Goal: Information Seeking & Learning: Compare options

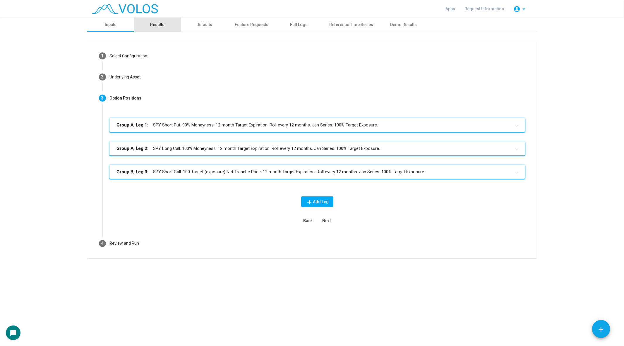
click at [164, 27] on div "Results" at bounding box center [157, 25] width 14 height 6
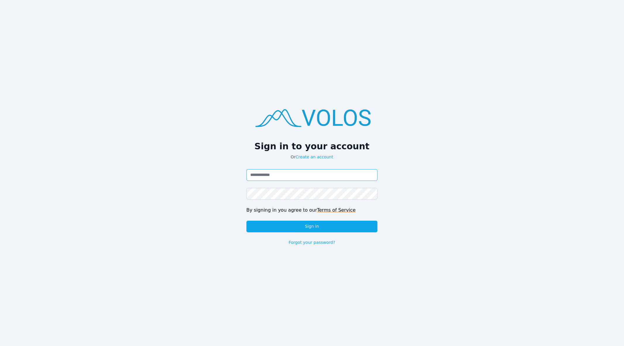
type input "**********"
click at [306, 233] on div "**********" at bounding box center [311, 207] width 131 height 76
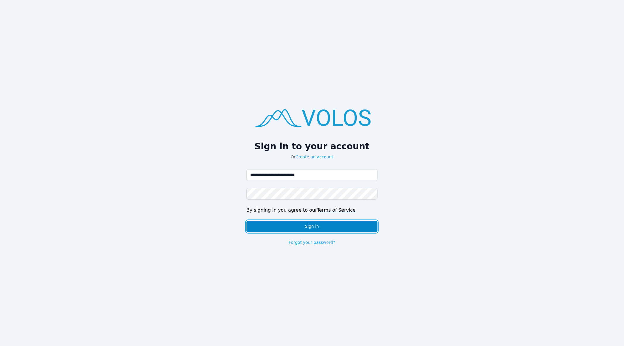
click at [312, 223] on button "Sign in" at bounding box center [311, 227] width 131 height 12
click at [344, 230] on button "Sign in" at bounding box center [311, 227] width 131 height 12
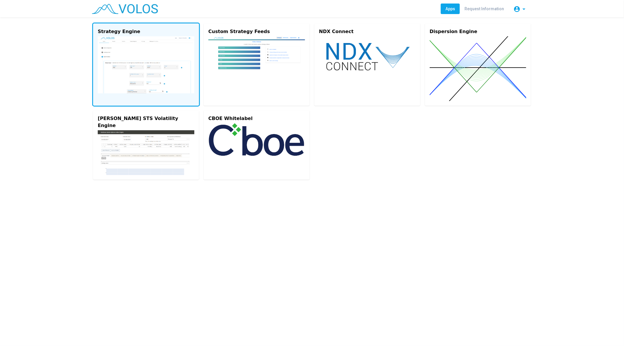
click at [176, 79] on img at bounding box center [146, 64] width 97 height 57
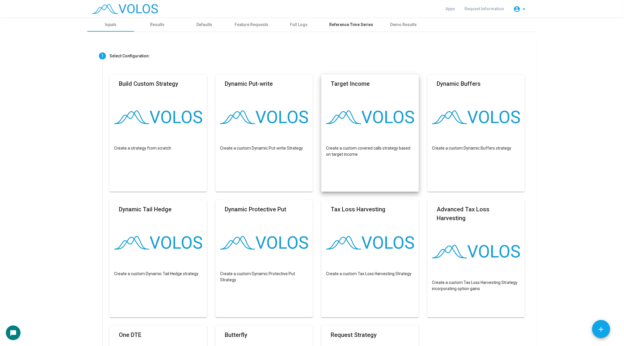
click at [362, 21] on div "Reference Time Series" at bounding box center [351, 25] width 58 height 14
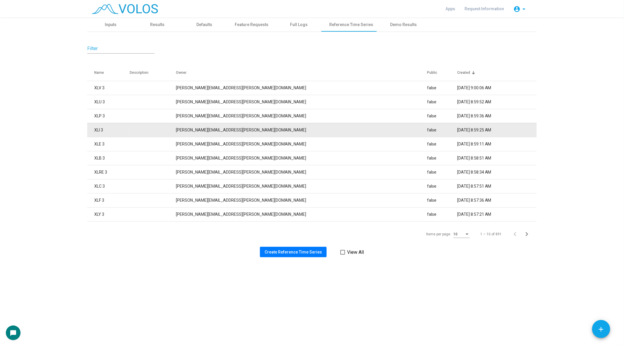
click at [152, 135] on td at bounding box center [153, 130] width 46 height 14
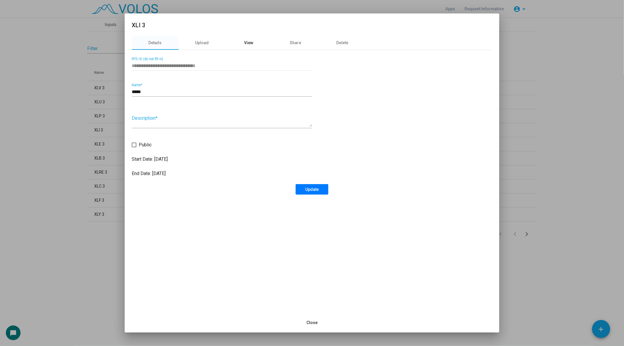
click at [256, 42] on div "View" at bounding box center [248, 43] width 47 height 14
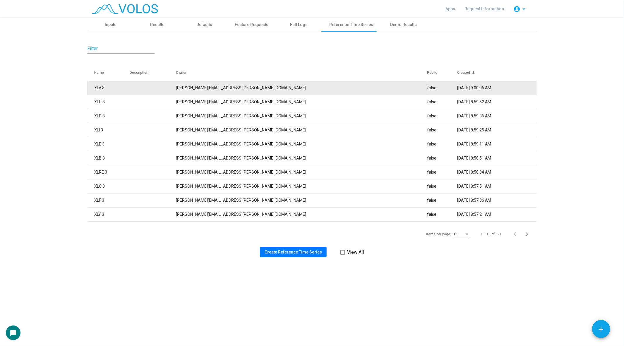
click at [208, 84] on td "jeff.corrado@volossoftware.com" at bounding box center [301, 88] width 251 height 14
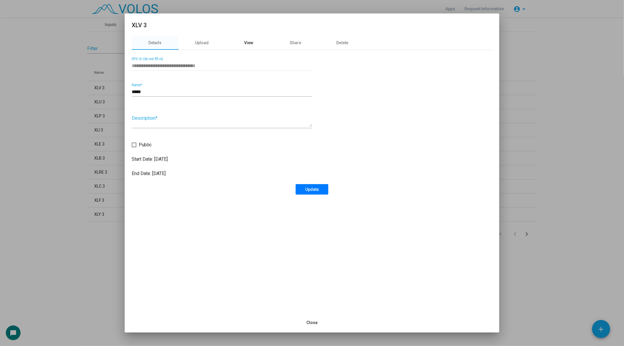
click at [257, 37] on div "View" at bounding box center [248, 43] width 47 height 14
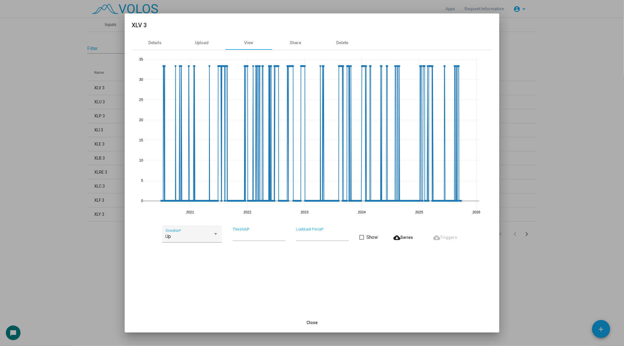
click at [53, 110] on div at bounding box center [312, 173] width 624 height 346
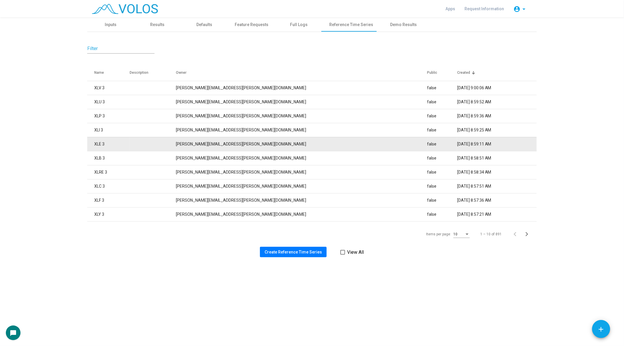
click at [130, 137] on td "XLE 3" at bounding box center [108, 144] width 42 height 14
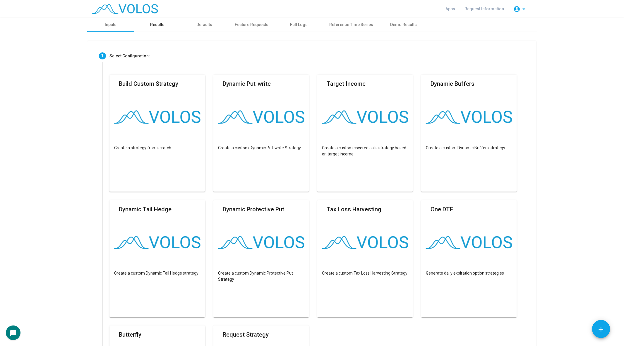
click at [165, 31] on div "Results" at bounding box center [157, 25] width 47 height 14
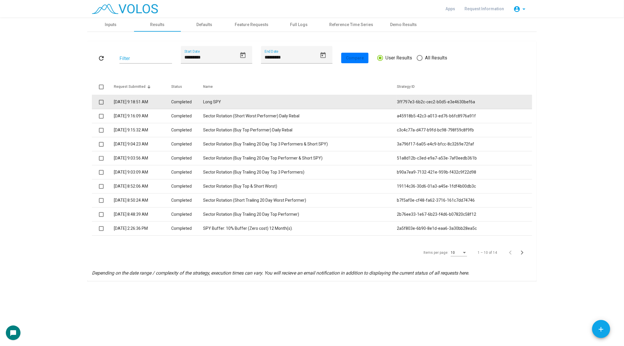
click at [102, 100] on span at bounding box center [101, 102] width 5 height 5
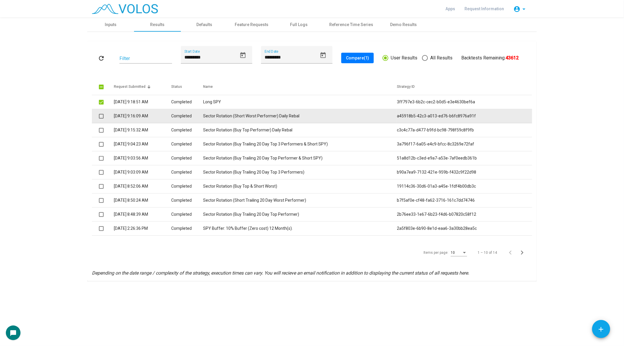
click at [101, 116] on span at bounding box center [101, 116] width 5 height 5
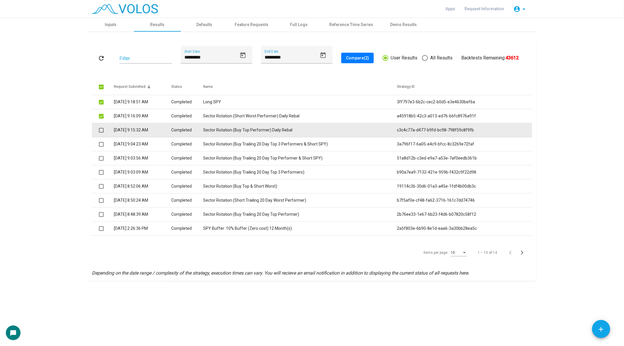
click at [100, 132] on span at bounding box center [101, 130] width 5 height 5
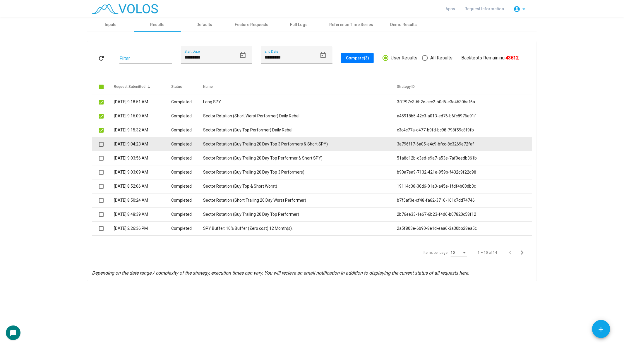
click at [102, 144] on span at bounding box center [101, 144] width 5 height 5
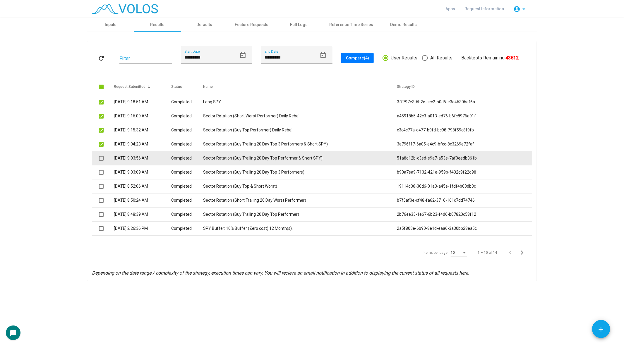
click at [99, 159] on span at bounding box center [101, 158] width 5 height 5
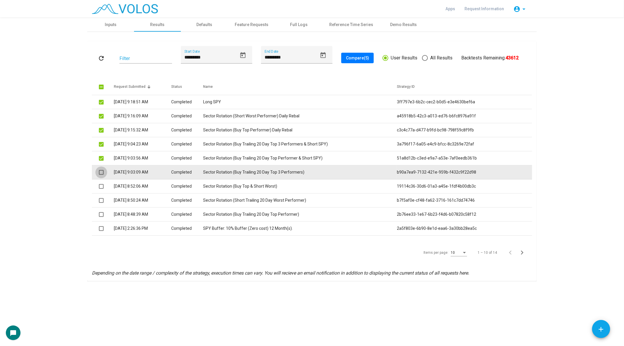
click at [102, 171] on span at bounding box center [101, 172] width 5 height 5
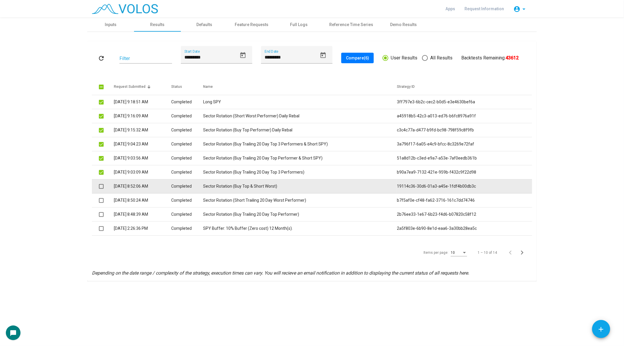
click at [101, 186] on span at bounding box center [101, 186] width 5 height 5
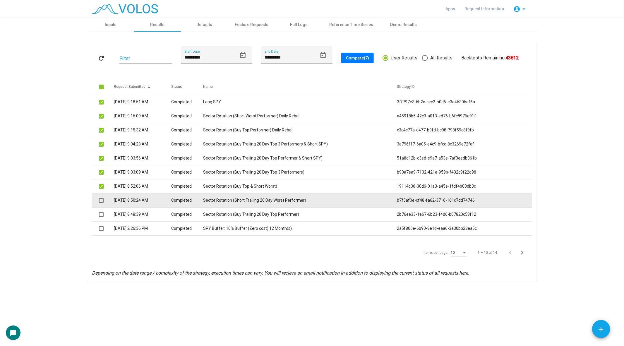
click at [101, 199] on span at bounding box center [101, 200] width 5 height 5
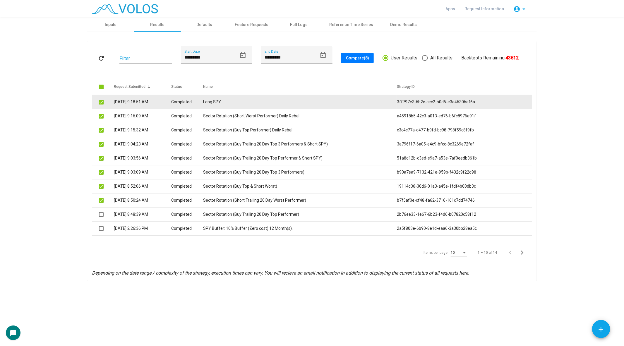
click at [100, 101] on span at bounding box center [101, 102] width 5 height 5
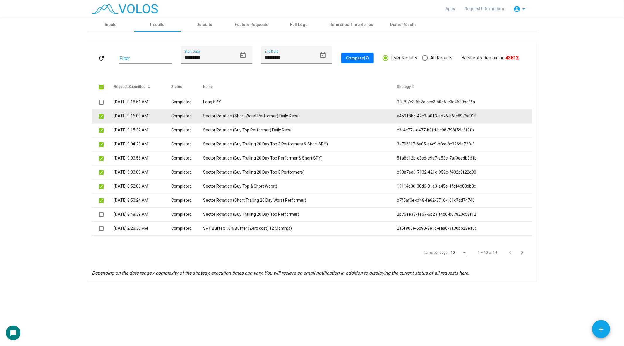
click at [104, 113] on td at bounding box center [103, 116] width 22 height 14
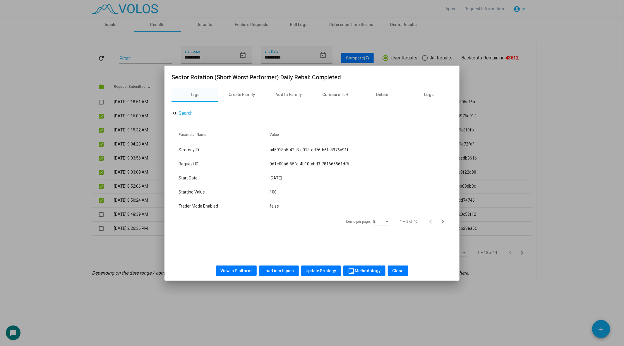
click at [99, 119] on div at bounding box center [312, 173] width 624 height 346
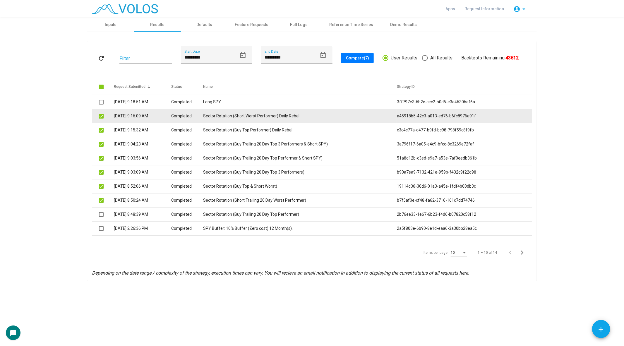
click at [99, 119] on mat-checkbox at bounding box center [101, 116] width 5 height 6
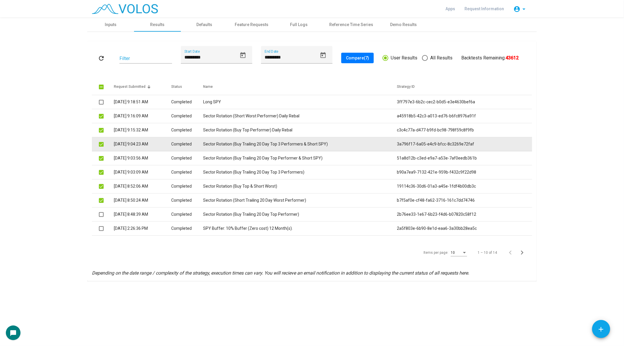
click at [101, 143] on span at bounding box center [101, 144] width 5 height 5
click at [232, 147] on td "Sector Rotation (Buy Trailing 20 Day Top 3 Performers & Short SPY)" at bounding box center [300, 144] width 194 height 14
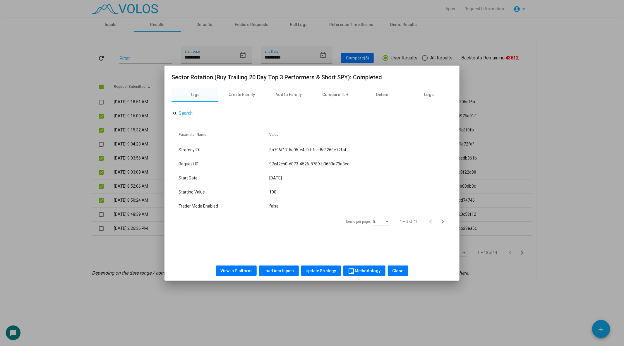
click at [279, 269] on span "Load into Inputs" at bounding box center [279, 270] width 30 height 5
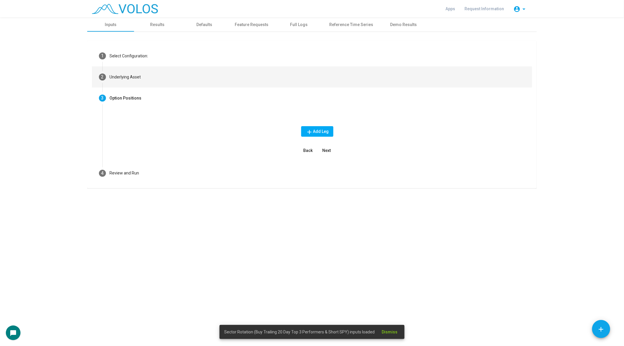
click at [138, 82] on mat-step-header "2 Underlying Asset" at bounding box center [312, 76] width 440 height 21
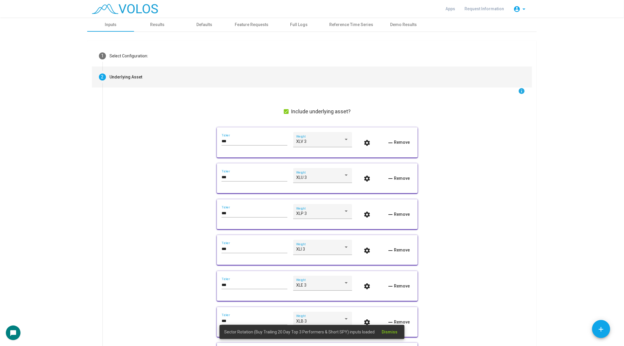
scroll to position [345, 0]
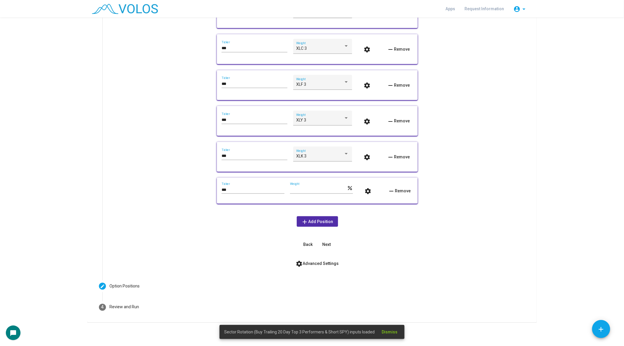
click at [301, 191] on input "****" at bounding box center [318, 190] width 57 height 5
type input "**"
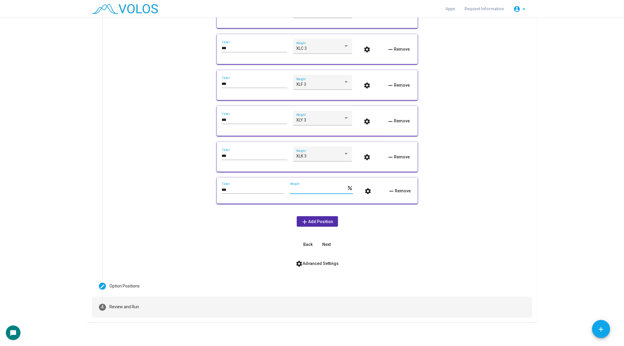
type input "***"
click at [109, 312] on mat-step-header "4 Review and Run" at bounding box center [312, 307] width 440 height 21
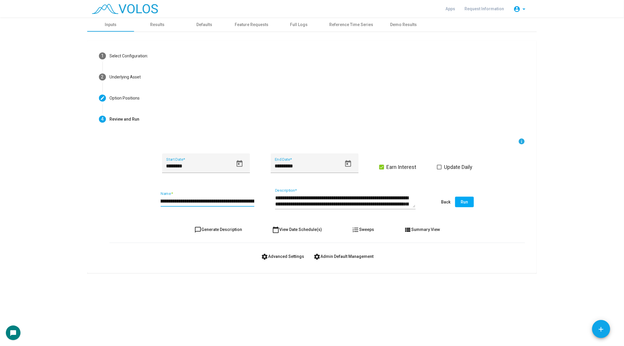
scroll to position [0, 63]
drag, startPoint x: 219, startPoint y: 202, endPoint x: 321, endPoint y: 207, distance: 102.3
click at [321, 207] on div "**********" at bounding box center [317, 202] width 416 height 28
click at [230, 200] on input "**********" at bounding box center [208, 201] width 94 height 6
type input "**********"
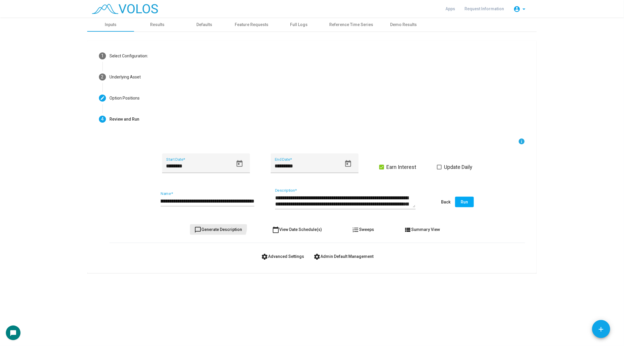
scroll to position [0, 0]
click at [215, 224] on button "chat_bubble_outline Generate Description" at bounding box center [218, 229] width 57 height 11
type textarea "**********"
click at [215, 224] on button "chat_bubble_outline Generate Description" at bounding box center [218, 229] width 57 height 11
click at [215, 226] on button "chat_bubble_outline Generate Description" at bounding box center [218, 229] width 57 height 11
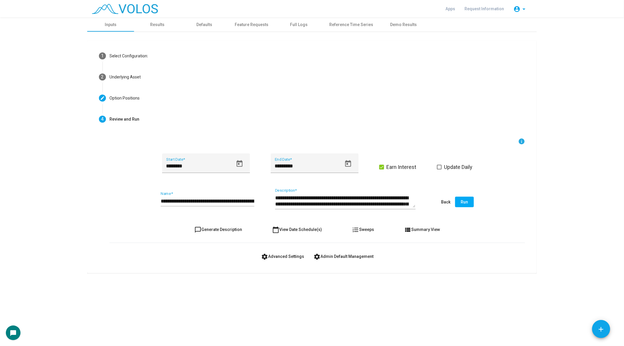
click at [466, 201] on span "Run" at bounding box center [464, 202] width 7 height 5
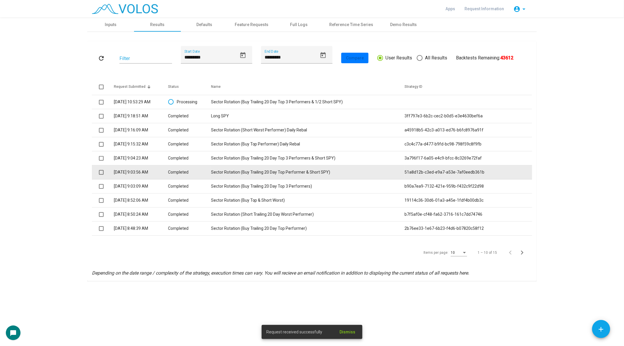
click at [288, 172] on td "Sector Rotation (Buy Trailing 20 Day Top Performer & Short SPY)" at bounding box center [308, 172] width 194 height 14
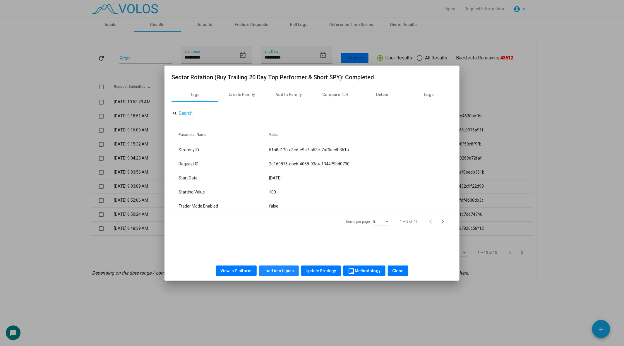
click at [287, 270] on span "Load into Inputs" at bounding box center [279, 270] width 30 height 5
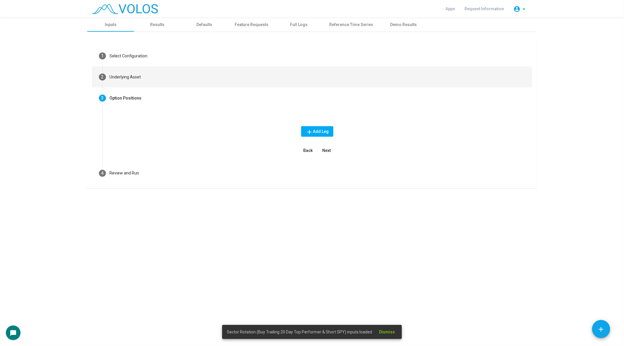
click at [155, 75] on mat-step-header "2 Underlying Asset" at bounding box center [312, 76] width 440 height 21
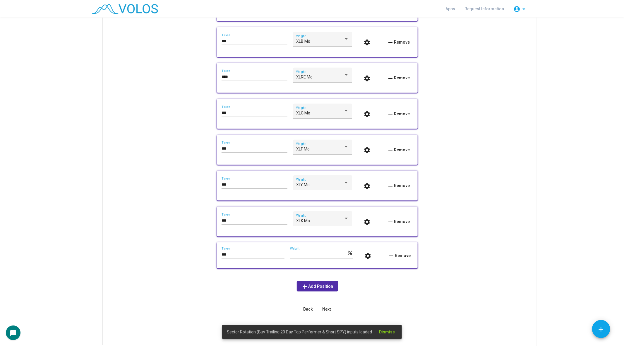
scroll to position [345, 0]
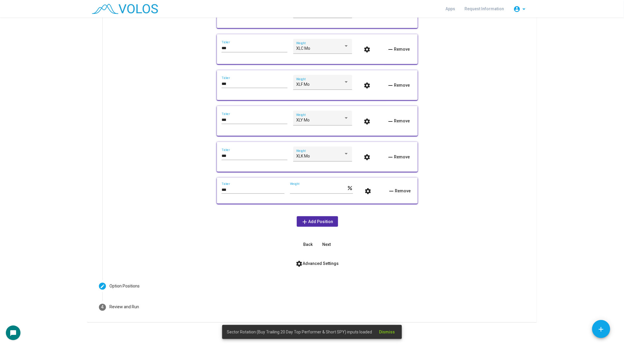
click at [305, 189] on input "****" at bounding box center [318, 190] width 57 height 5
type input "**"
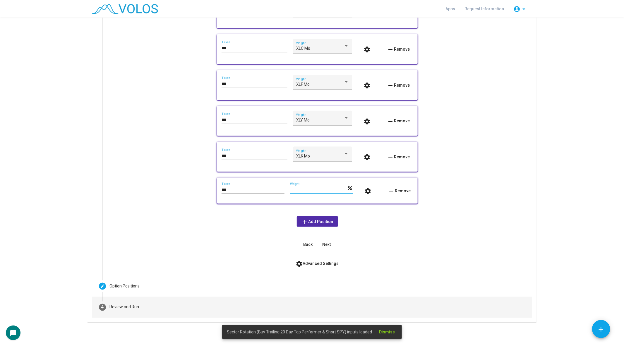
type input "***"
click at [127, 314] on mat-step-header "4 Review and Run" at bounding box center [312, 307] width 440 height 21
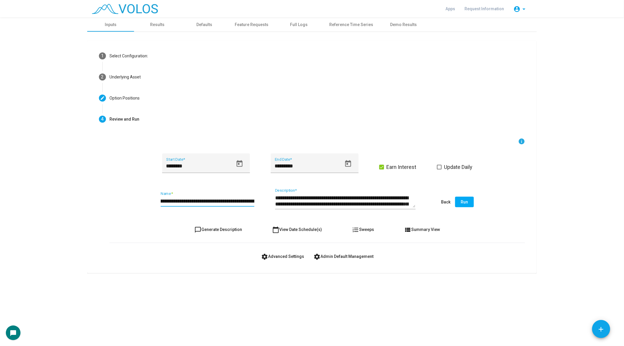
scroll to position [0, 56]
drag, startPoint x: 223, startPoint y: 203, endPoint x: 282, endPoint y: 203, distance: 58.8
click at [282, 203] on div "**********" at bounding box center [317, 202] width 416 height 28
click at [230, 200] on input "**********" at bounding box center [208, 201] width 94 height 6
type input "**********"
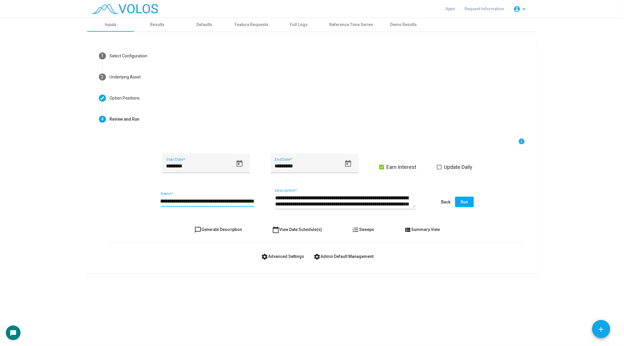
click at [473, 205] on button "Run" at bounding box center [464, 202] width 19 height 11
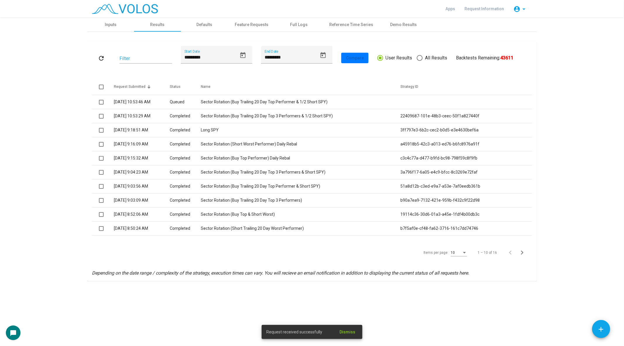
click at [461, 253] on div "10" at bounding box center [456, 253] width 11 height 4
click at [460, 265] on span "15" at bounding box center [459, 263] width 16 height 11
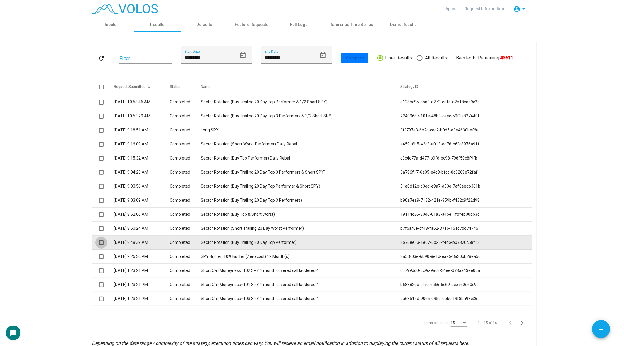
click at [102, 244] on span at bounding box center [101, 242] width 5 height 5
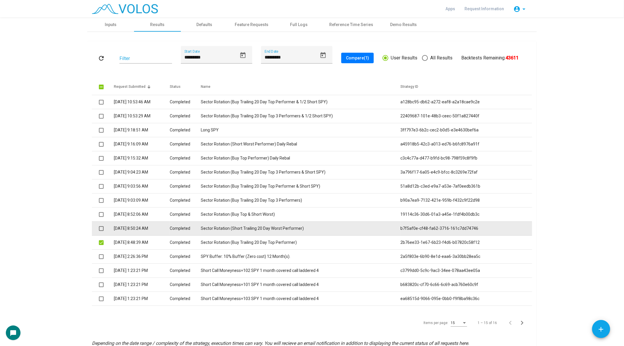
click at [103, 230] on span at bounding box center [101, 228] width 5 height 5
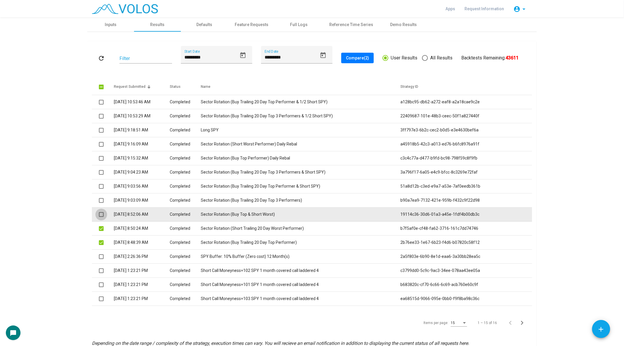
click at [102, 216] on span at bounding box center [101, 214] width 5 height 5
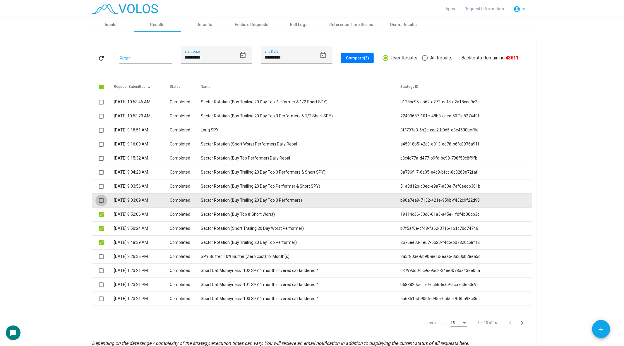
click at [102, 202] on span at bounding box center [101, 200] width 5 height 5
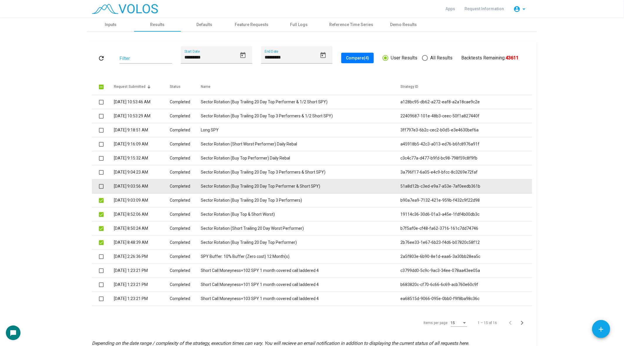
click at [101, 186] on span at bounding box center [101, 186] width 5 height 5
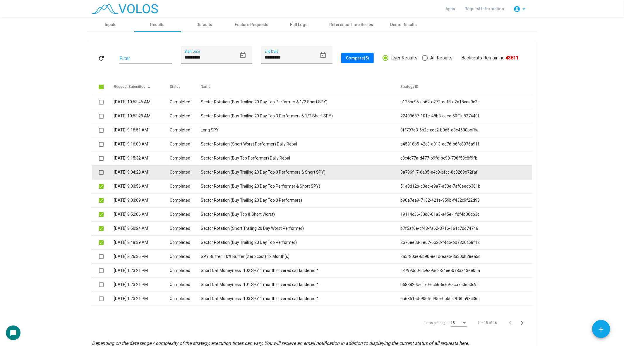
click at [101, 173] on span at bounding box center [101, 172] width 5 height 5
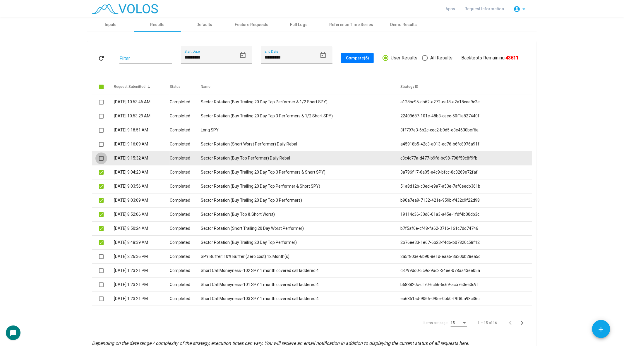
click at [102, 157] on span at bounding box center [101, 158] width 5 height 5
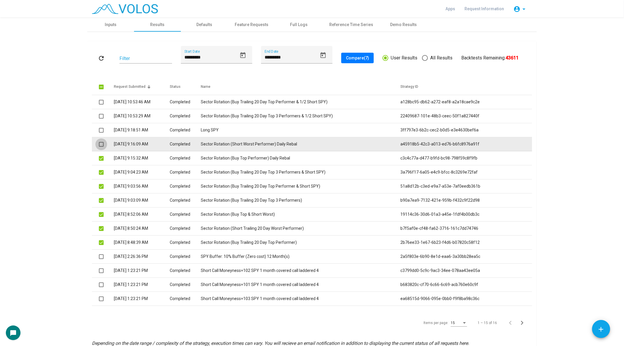
click at [102, 146] on span at bounding box center [101, 144] width 5 height 5
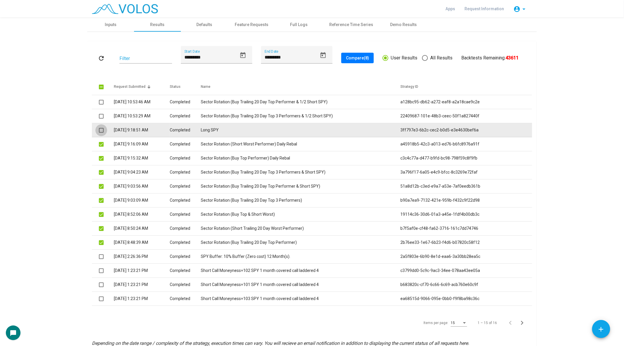
click at [101, 130] on span at bounding box center [101, 130] width 5 height 5
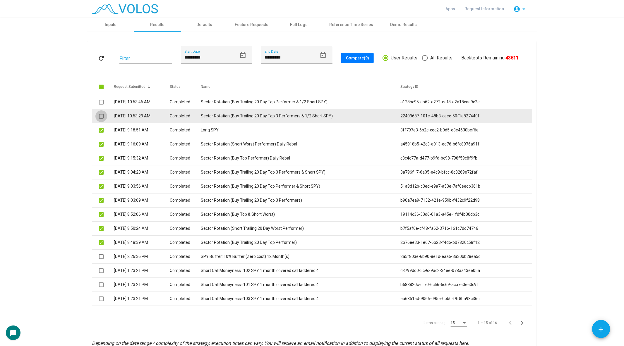
click at [102, 117] on span at bounding box center [101, 116] width 5 height 5
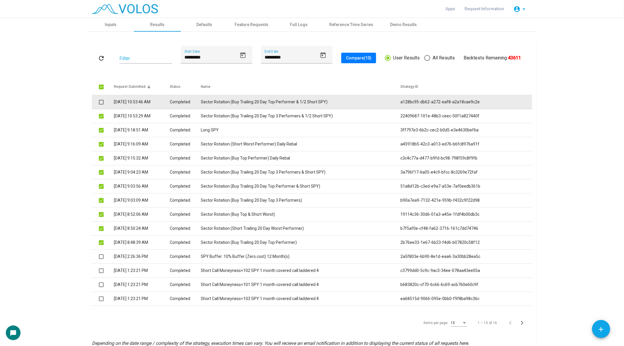
click at [102, 103] on span at bounding box center [101, 102] width 5 height 5
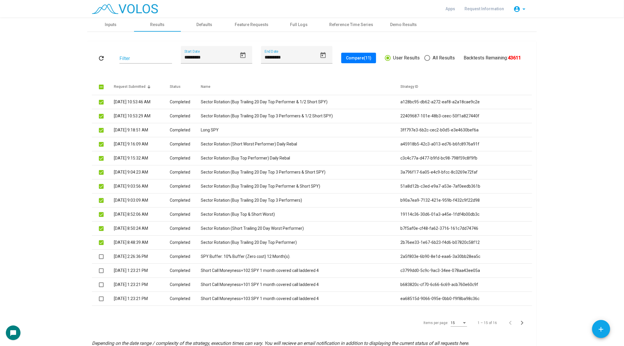
click at [365, 57] on span "Compare (11)" at bounding box center [358, 58] width 25 height 5
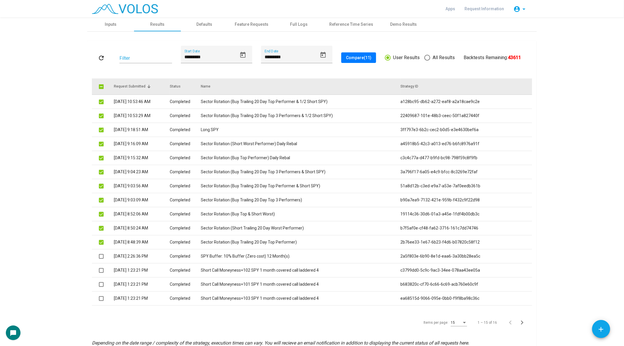
scroll to position [8, 0]
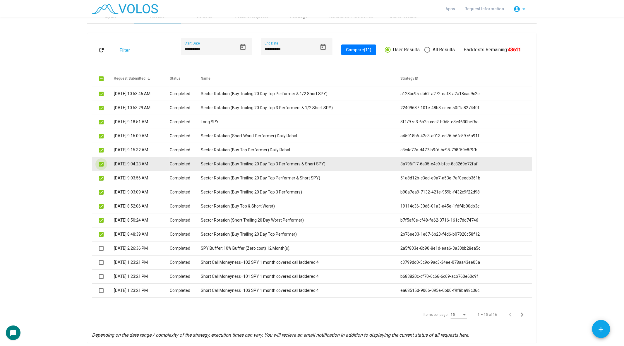
click at [102, 164] on span at bounding box center [101, 164] width 5 height 5
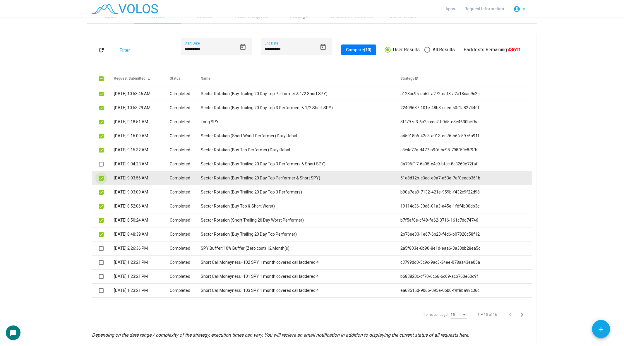
click at [102, 178] on span at bounding box center [101, 178] width 5 height 5
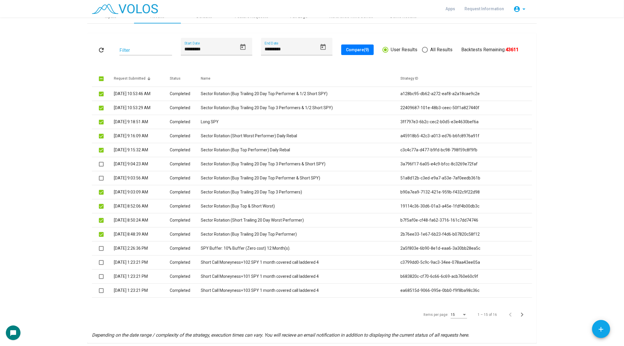
click at [363, 48] on span "Compare (9)" at bounding box center [357, 49] width 23 height 5
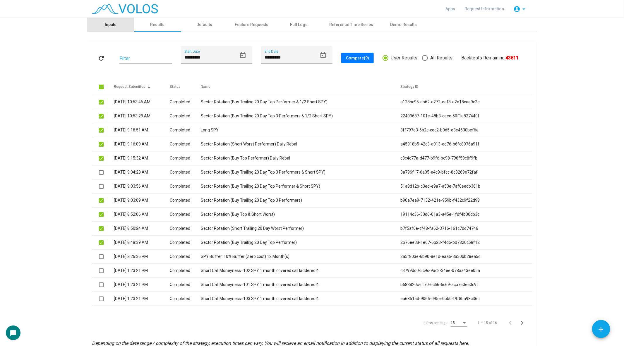
click at [111, 24] on div "Inputs" at bounding box center [111, 25] width 12 height 6
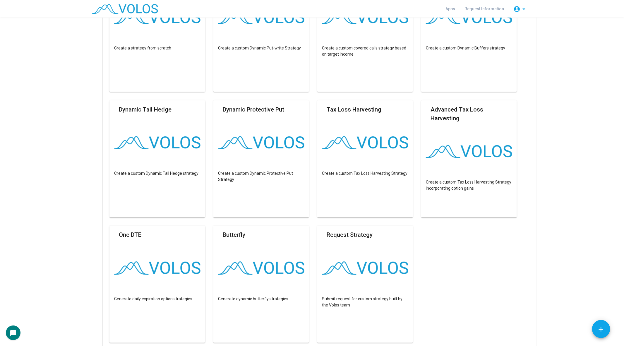
scroll to position [163, 0]
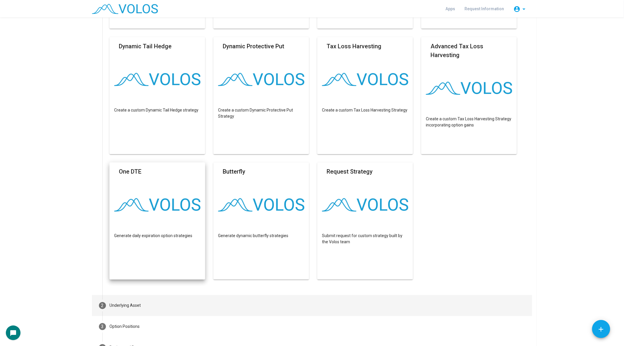
click at [132, 309] on mat-step-header "2 Underlying Asset" at bounding box center [312, 305] width 440 height 21
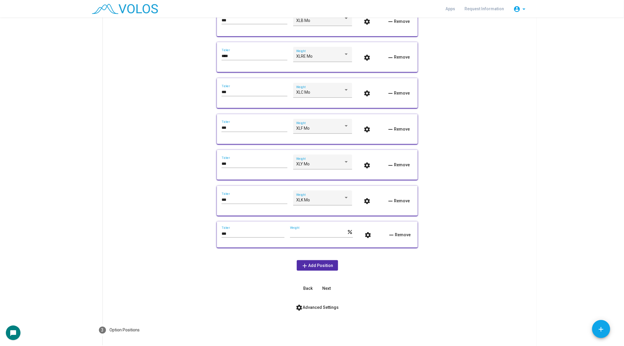
scroll to position [345, 0]
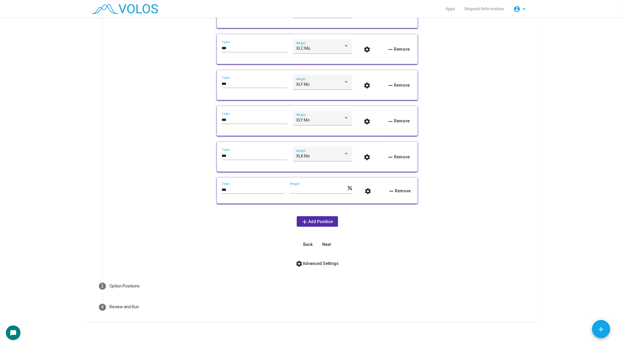
click at [308, 264] on span "settings Advanced Settings" at bounding box center [317, 263] width 43 height 5
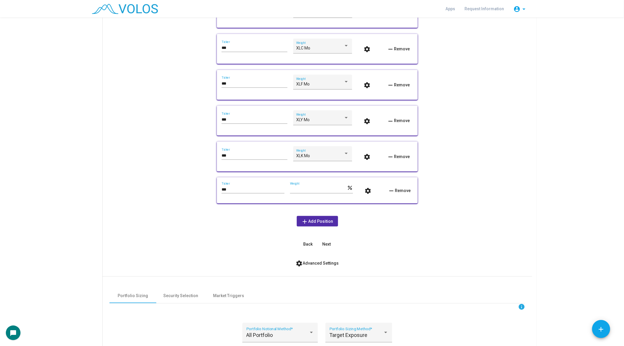
scroll to position [465, 0]
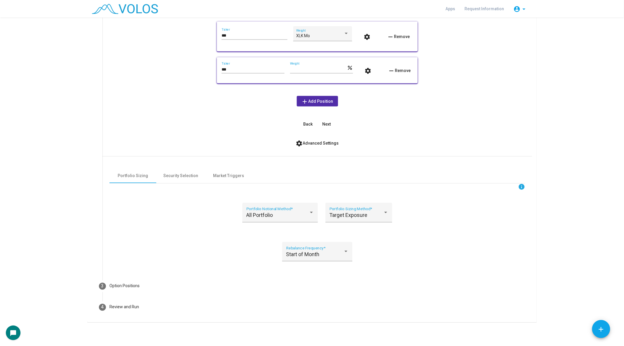
click at [231, 191] on div "info" at bounding box center [317, 186] width 416 height 7
click at [229, 183] on div "Market Triggers" at bounding box center [228, 176] width 47 height 14
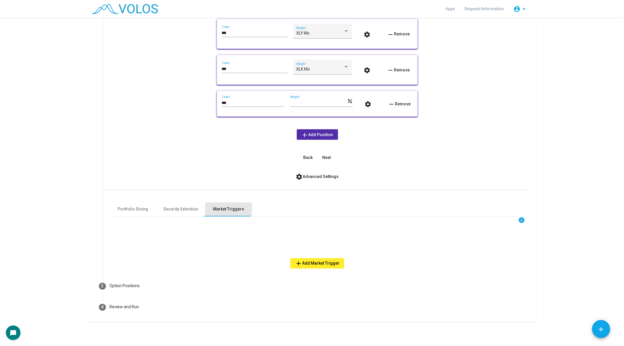
scroll to position [432, 0]
click at [321, 264] on span "add Add Market Trigger" at bounding box center [317, 263] width 44 height 5
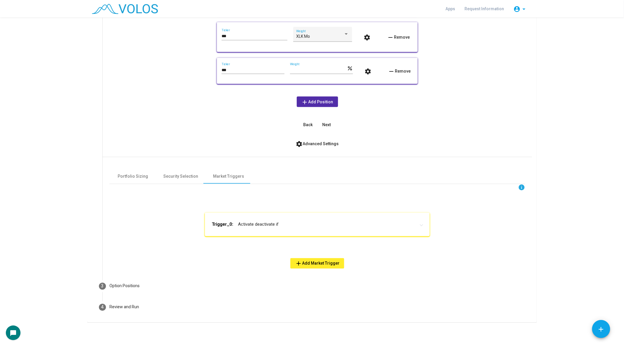
click at [259, 222] on mat-panel-title "Trigger_0: Activate deactivate if" at bounding box center [314, 224] width 204 height 7
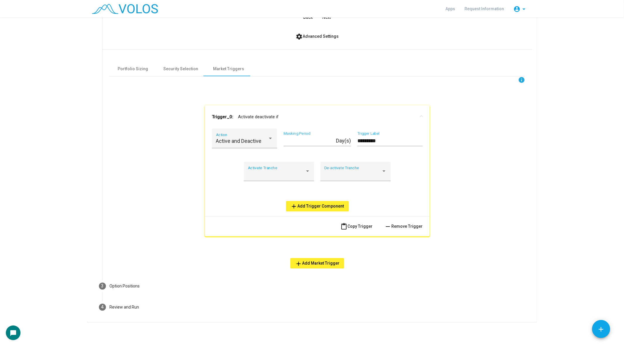
click at [231, 118] on b "Trigger_0:" at bounding box center [222, 117] width 21 height 7
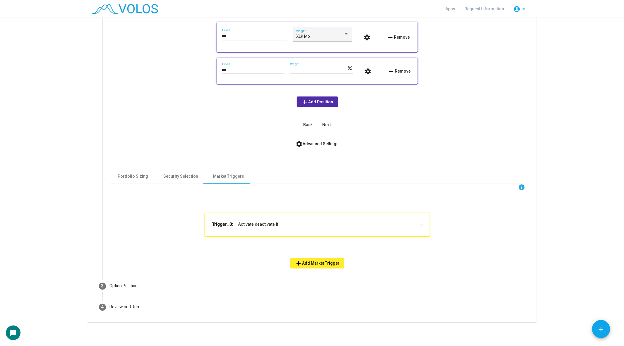
click at [243, 226] on mat-panel-title "Trigger_0: Activate deactivate if" at bounding box center [314, 224] width 204 height 7
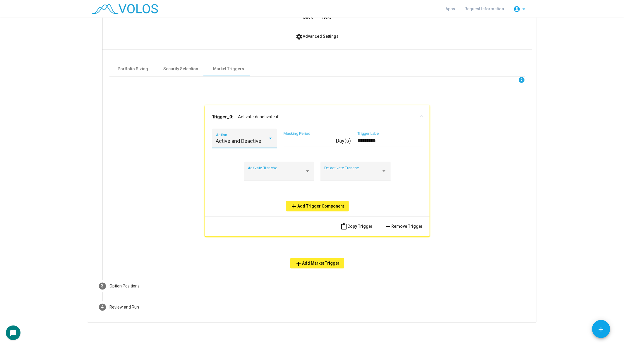
click at [237, 143] on span "Active and Deactive" at bounding box center [239, 141] width 46 height 6
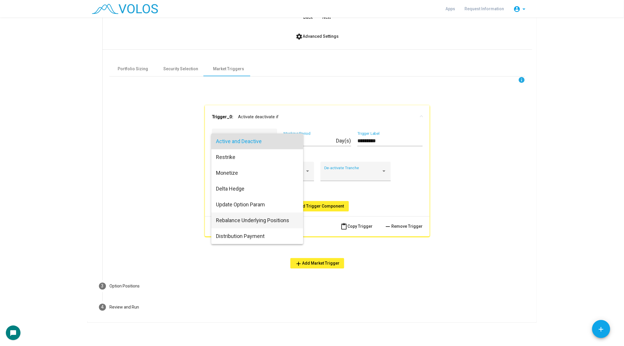
click at [266, 226] on span "Rebalance Underlying Positions" at bounding box center [257, 220] width 83 height 16
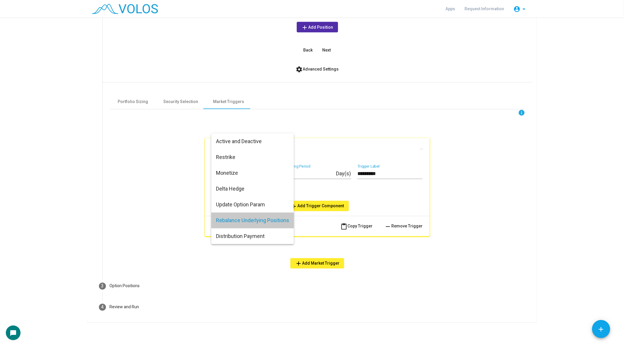
scroll to position [539, 0]
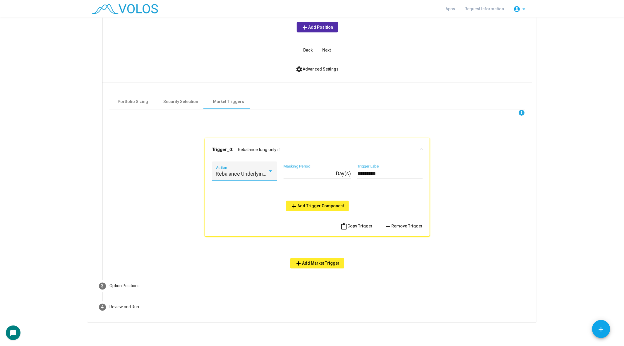
click at [306, 210] on button "add Add Trigger Component" at bounding box center [317, 206] width 63 height 11
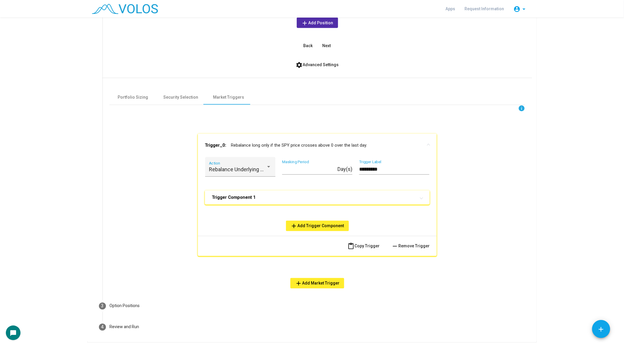
click at [254, 200] on mat-panel-title "Trigger Component 1" at bounding box center [314, 198] width 204 height 6
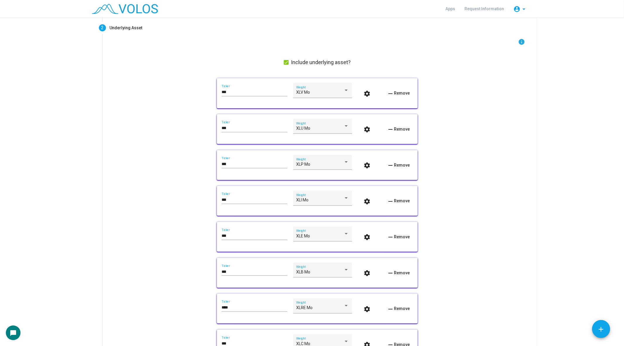
scroll to position [0, 0]
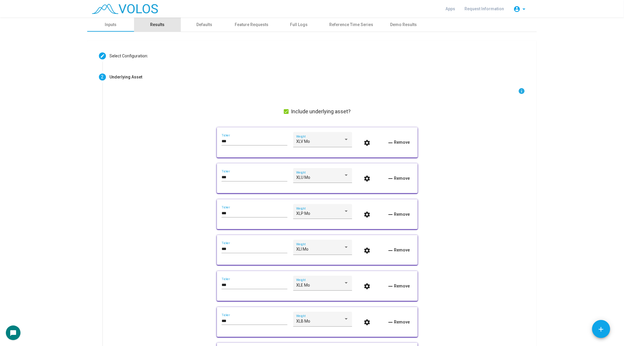
click at [152, 26] on div "Results" at bounding box center [157, 25] width 14 height 6
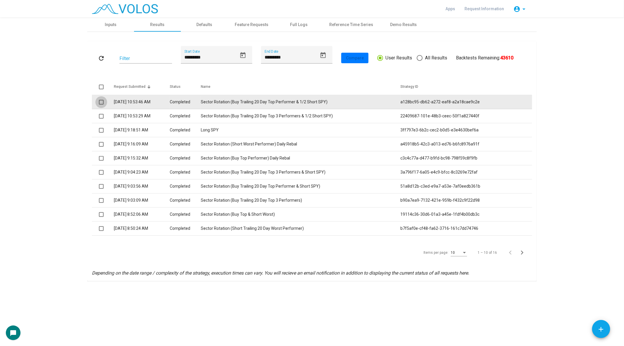
click at [102, 104] on span at bounding box center [101, 102] width 5 height 5
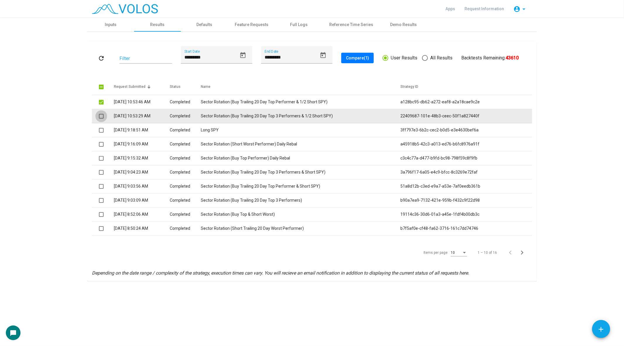
click at [100, 114] on span at bounding box center [101, 116] width 5 height 5
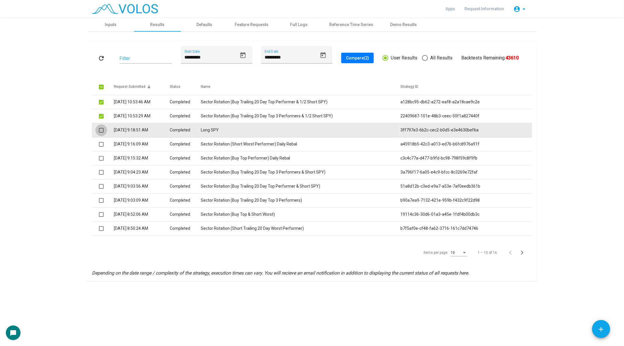
click at [100, 131] on span at bounding box center [101, 130] width 5 height 5
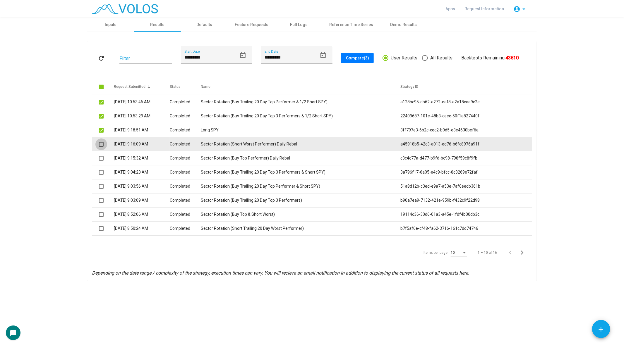
click at [102, 145] on span at bounding box center [101, 144] width 5 height 5
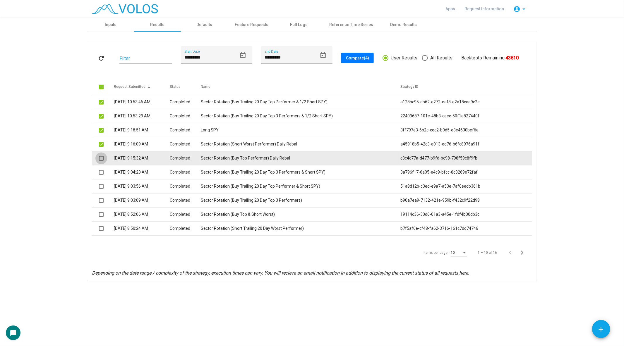
click at [99, 157] on span at bounding box center [101, 158] width 5 height 5
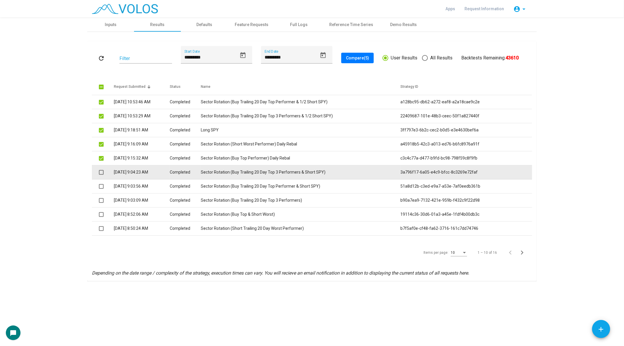
click at [101, 171] on span at bounding box center [101, 172] width 5 height 5
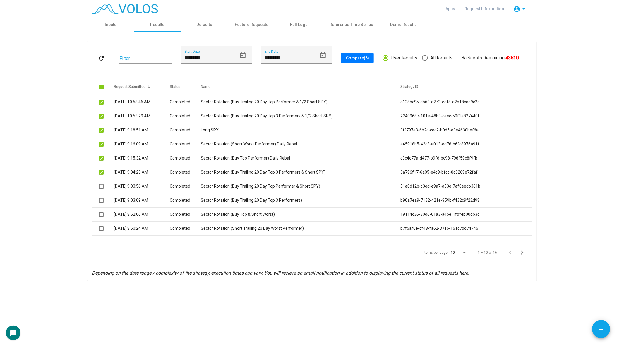
click at [361, 59] on span "Compare (6)" at bounding box center [357, 58] width 23 height 5
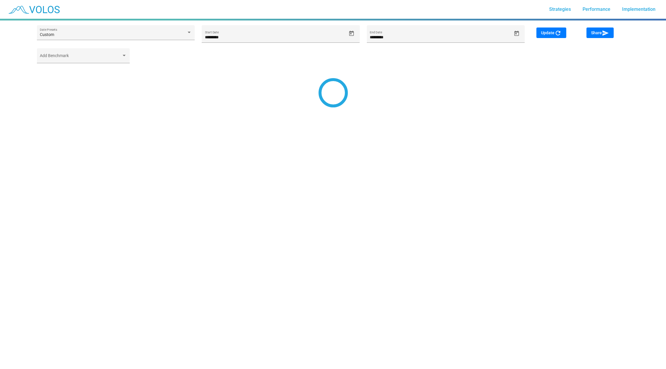
type input "*********"
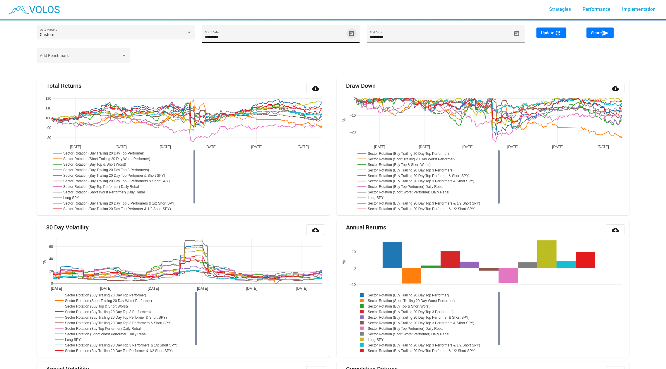
click at [353, 32] on icon "Open calendar" at bounding box center [351, 33] width 6 height 6
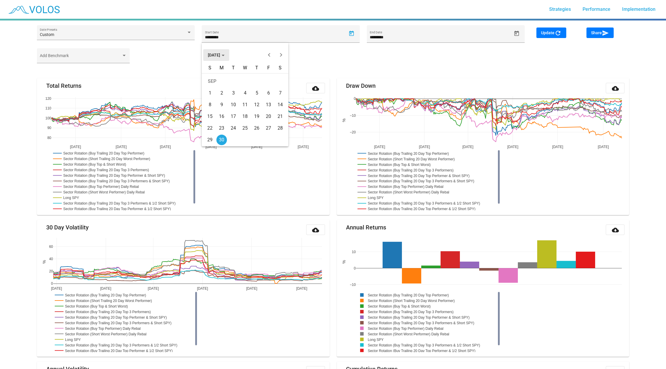
click at [224, 57] on span "[DATE]" at bounding box center [216, 55] width 17 height 5
click at [215, 75] on div "2016" at bounding box center [214, 73] width 18 height 11
click at [217, 90] on td "JAN" at bounding box center [214, 85] width 20 height 12
click at [217, 99] on td "11" at bounding box center [222, 105] width 12 height 12
click at [557, 35] on mat-icon "refresh" at bounding box center [557, 33] width 7 height 7
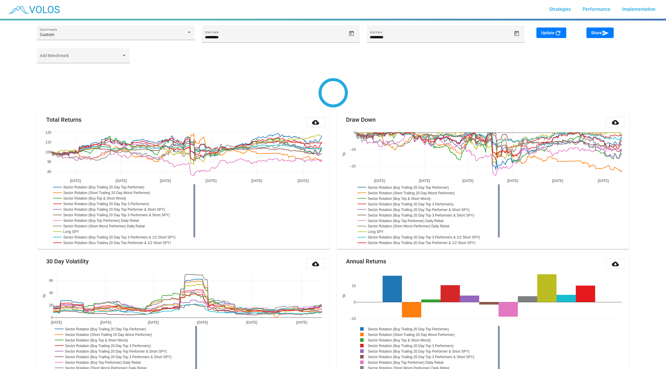
type input "********"
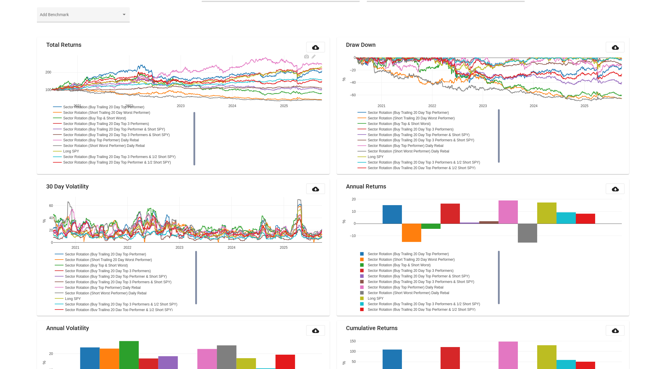
scroll to position [43, 0]
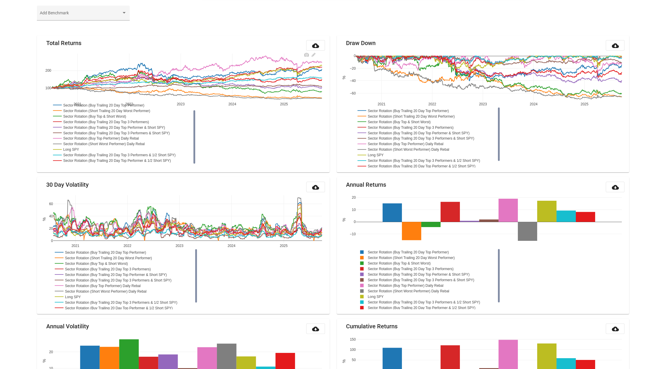
click at [146, 154] on rect at bounding box center [122, 155] width 141 height 6
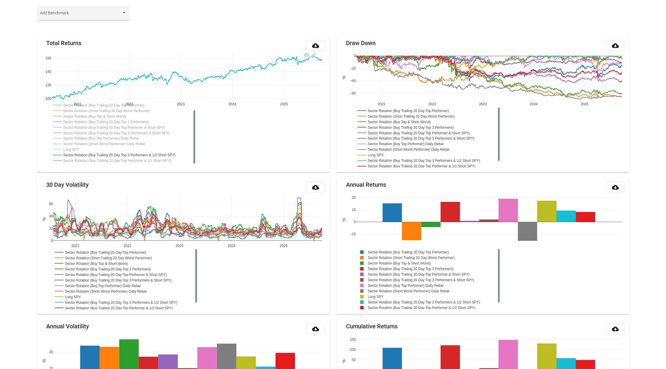
click at [142, 159] on rect at bounding box center [120, 161] width 136 height 6
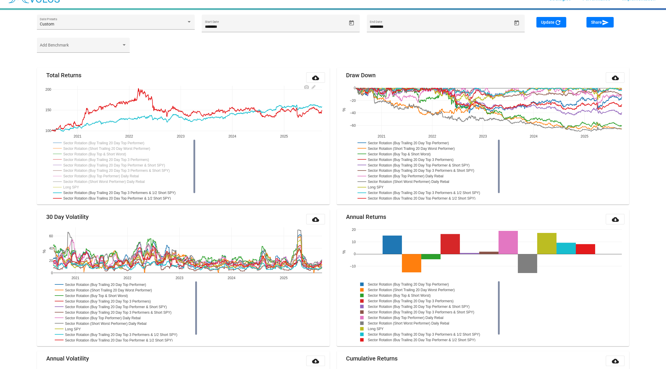
scroll to position [4, 0]
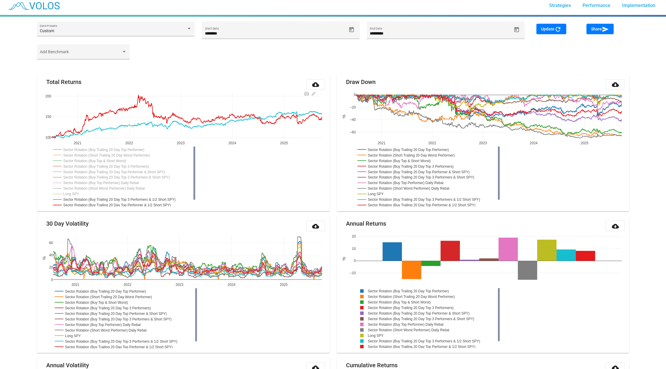
click at [144, 165] on rect at bounding box center [107, 166] width 111 height 6
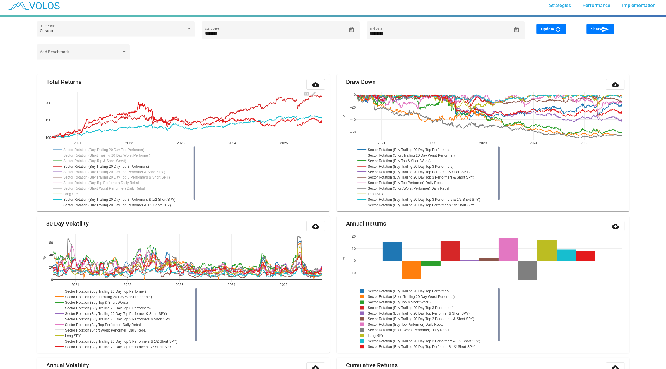
click at [144, 165] on rect at bounding box center [107, 166] width 111 height 6
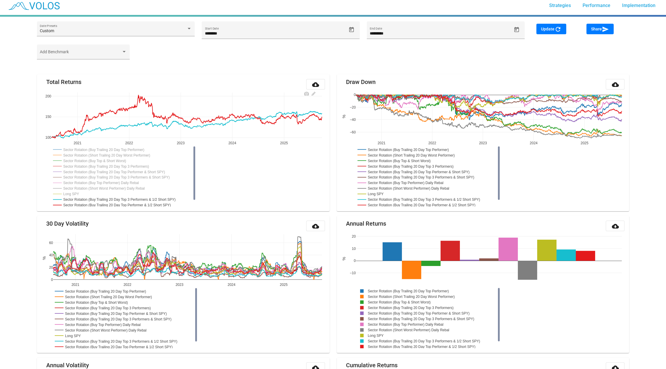
click at [143, 171] on rect at bounding box center [116, 172] width 128 height 6
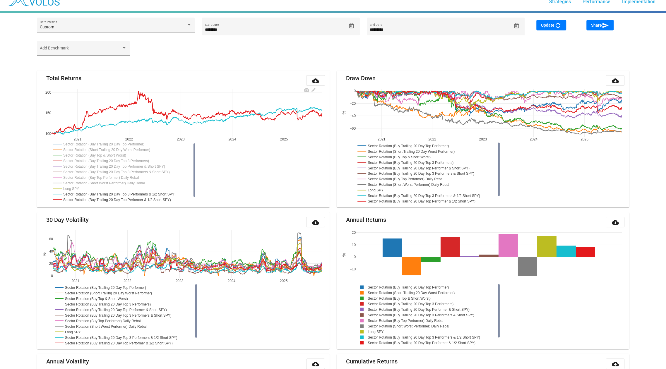
scroll to position [0, 0]
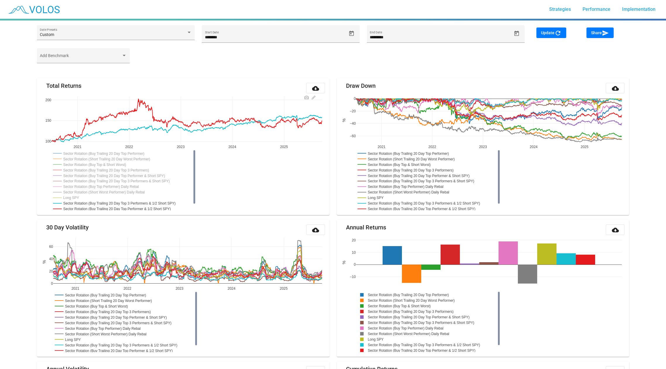
click at [132, 171] on rect at bounding box center [107, 170] width 111 height 6
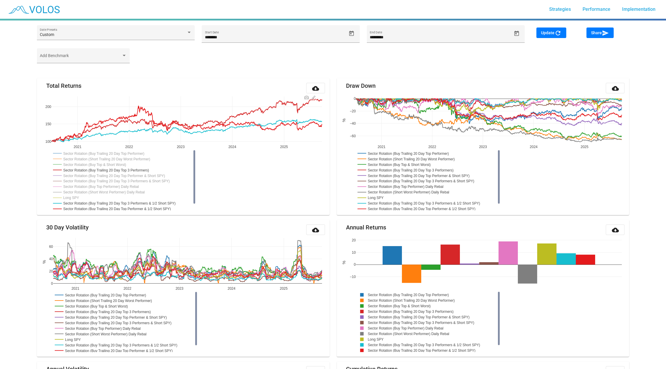
click at [132, 171] on rect at bounding box center [107, 170] width 111 height 6
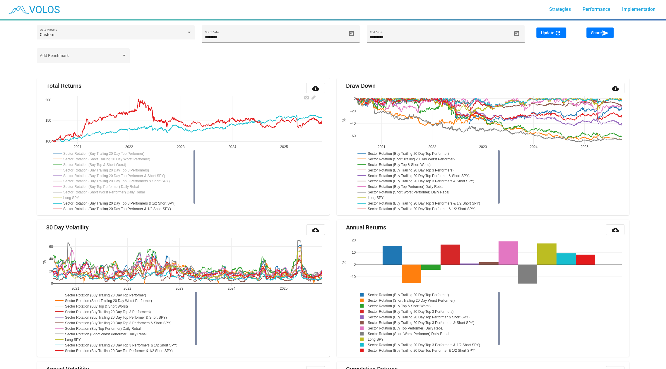
click at [127, 153] on rect at bounding box center [105, 153] width 106 height 6
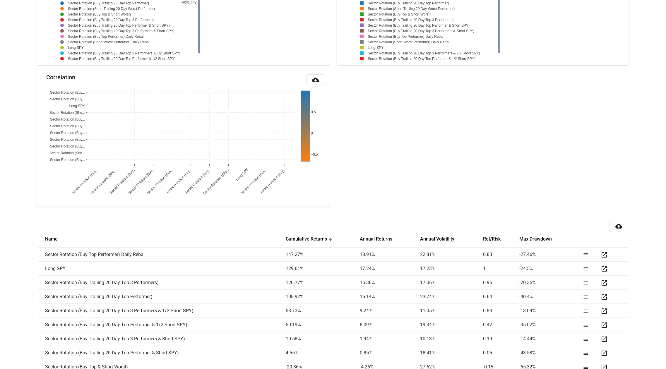
scroll to position [616, 0]
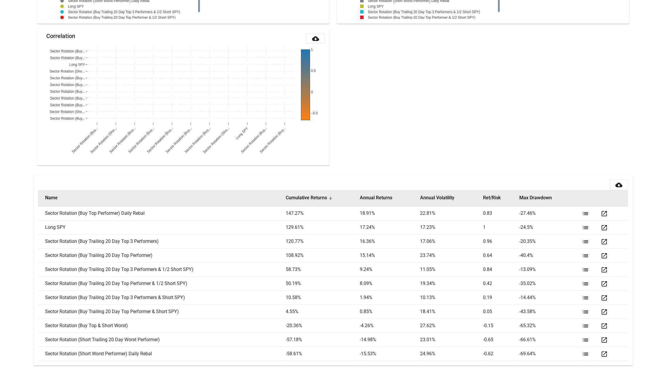
click at [489, 192] on th "Ret/Risk" at bounding box center [501, 198] width 36 height 16
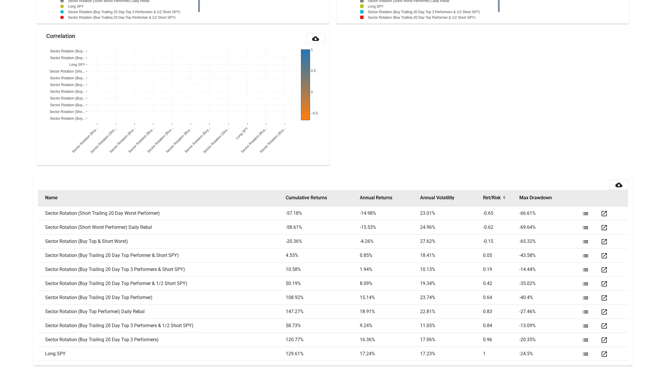
click at [489, 192] on th "Ret/Risk" at bounding box center [501, 198] width 36 height 16
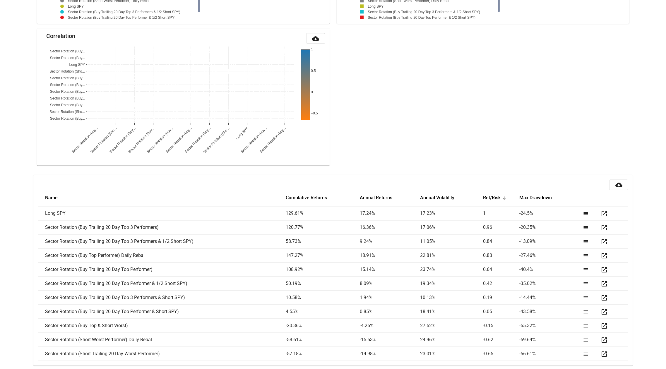
click at [381, 188] on mat-card-header "cloud_download" at bounding box center [333, 184] width 590 height 11
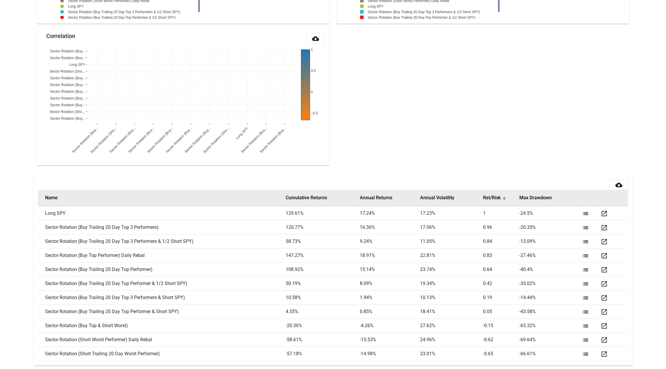
click at [380, 200] on th "Annual Returns" at bounding box center [390, 198] width 60 height 16
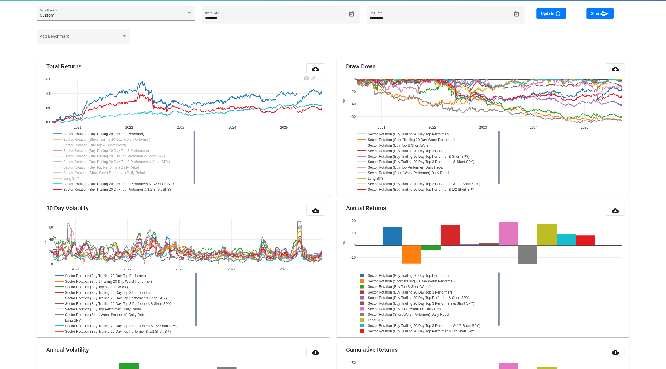
scroll to position [20, 0]
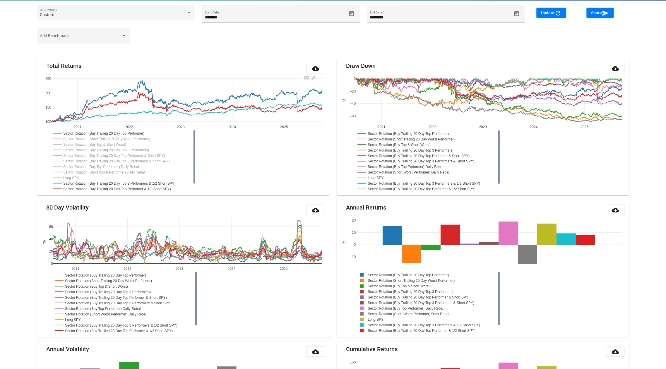
click at [127, 142] on rect at bounding box center [94, 144] width 85 height 6
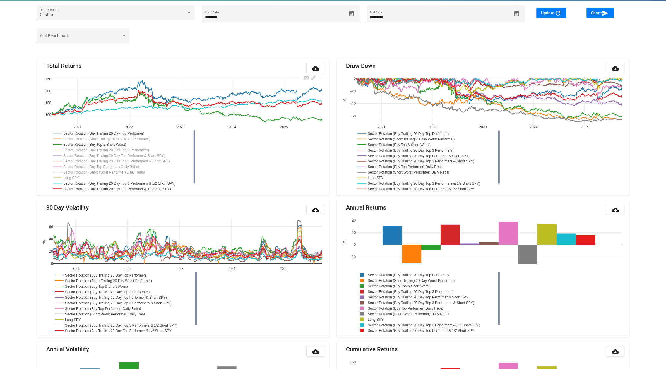
click at [125, 144] on rect at bounding box center [94, 144] width 85 height 6
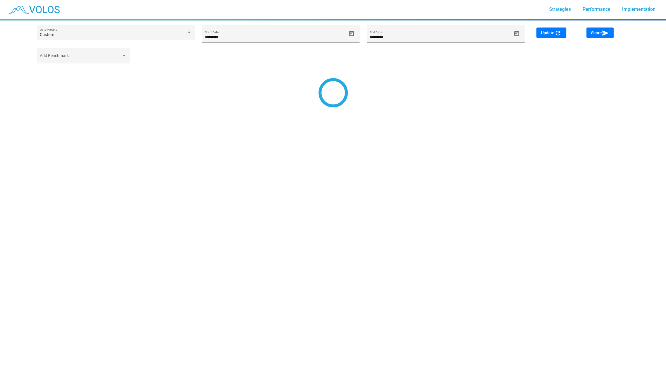
type input "*********"
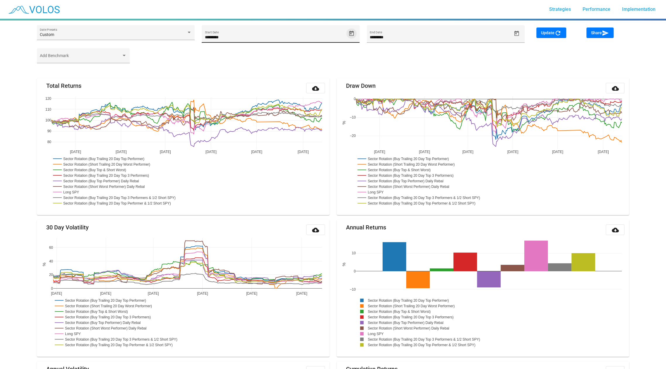
click at [354, 31] on icon "Open calendar" at bounding box center [351, 33] width 6 height 6
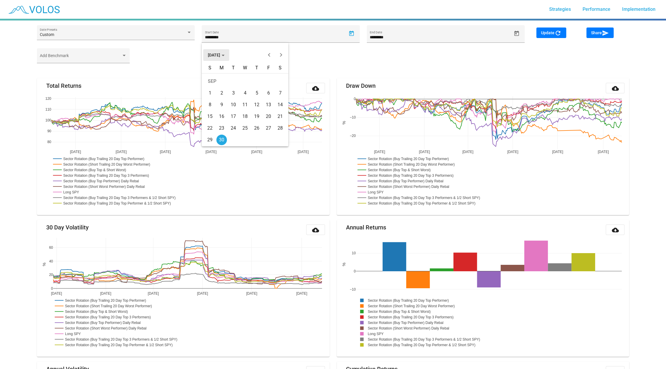
click at [221, 57] on button "SEP 2024" at bounding box center [216, 55] width 26 height 12
click at [219, 85] on div "2020" at bounding box center [214, 85] width 18 height 11
click at [222, 93] on div "MAY" at bounding box center [214, 96] width 18 height 11
click at [219, 97] on div "4" at bounding box center [221, 93] width 11 height 11
click at [547, 29] on button "Update refresh" at bounding box center [551, 33] width 30 height 11
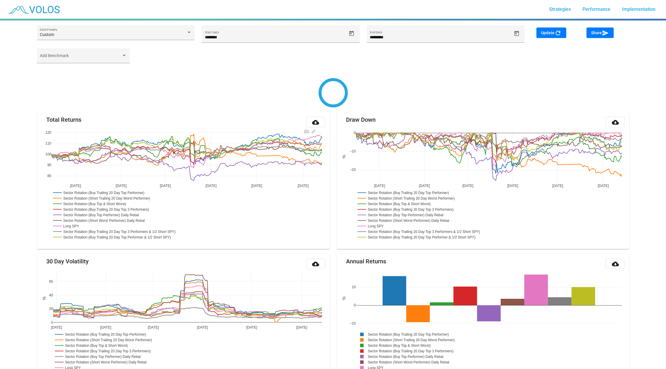
type input "********"
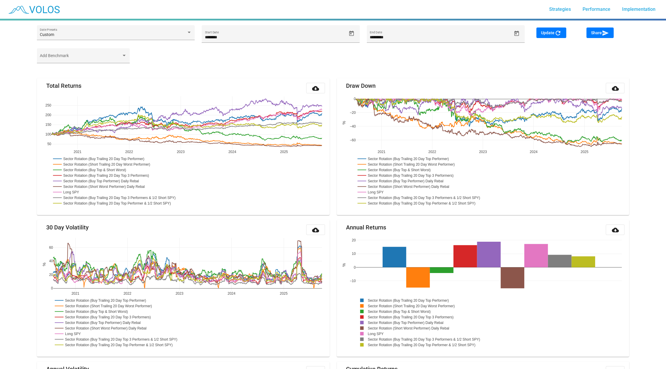
click at [601, 37] on button "Share send" at bounding box center [599, 33] width 27 height 11
click at [601, 35] on span "Share send" at bounding box center [600, 32] width 18 height 5
click at [201, 52] on div "Add Benchmark" at bounding box center [332, 58] width 599 height 20
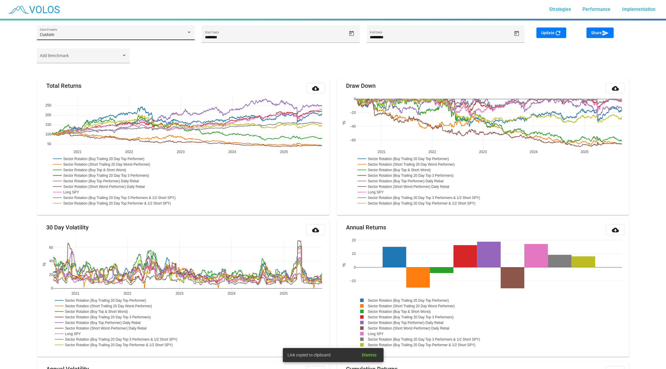
click at [111, 30] on div "Custom Date Presets" at bounding box center [116, 34] width 152 height 12
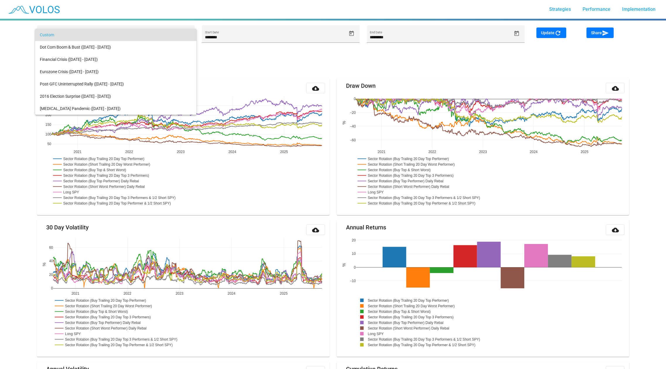
click at [17, 84] on div at bounding box center [333, 184] width 666 height 369
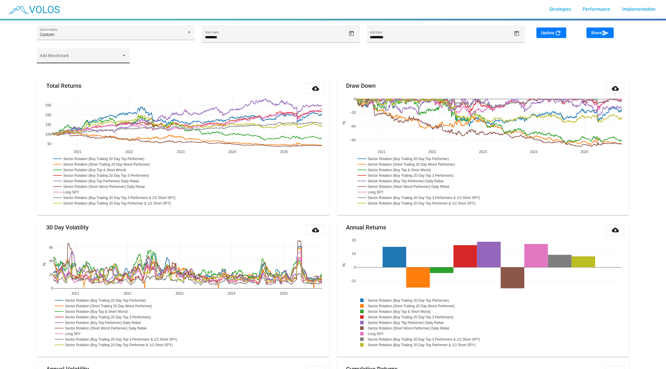
click at [86, 55] on div "Add Benchmark" at bounding box center [83, 57] width 87 height 12
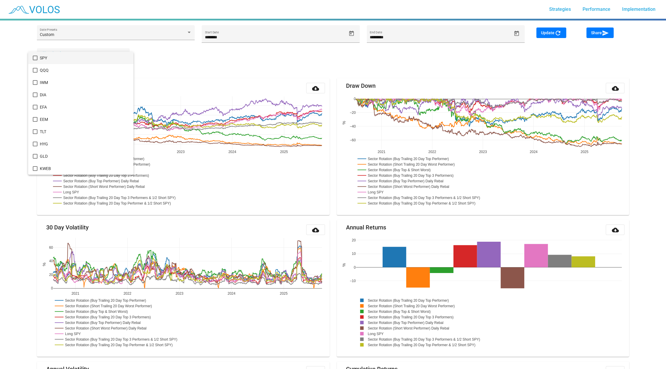
click at [260, 60] on div at bounding box center [333, 184] width 666 height 369
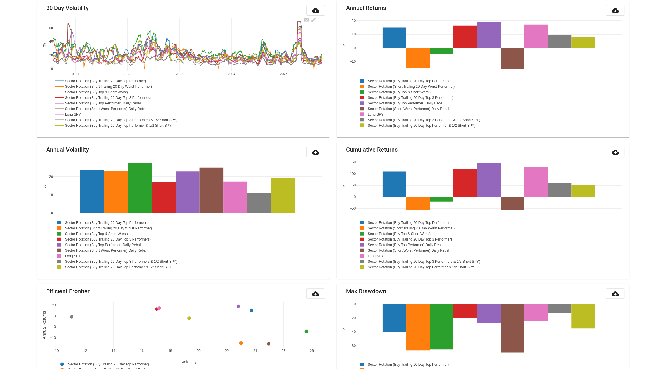
scroll to position [588, 0]
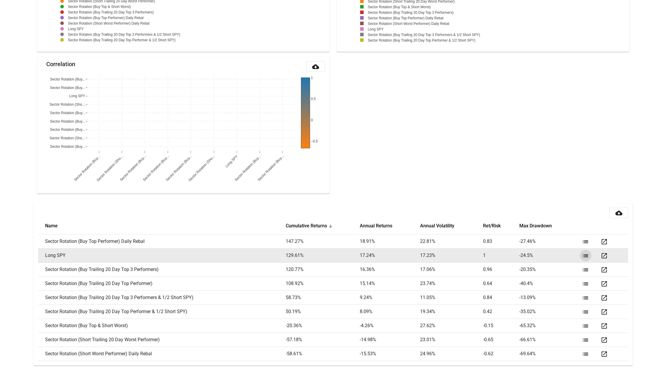
click at [584, 252] on mat-icon "list" at bounding box center [585, 255] width 7 height 7
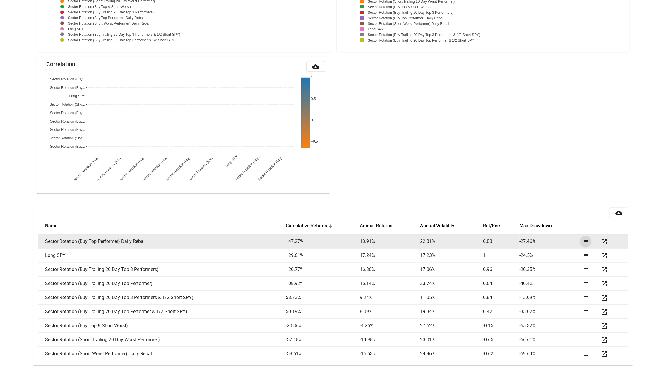
click at [585, 242] on mat-icon "list" at bounding box center [585, 241] width 7 height 7
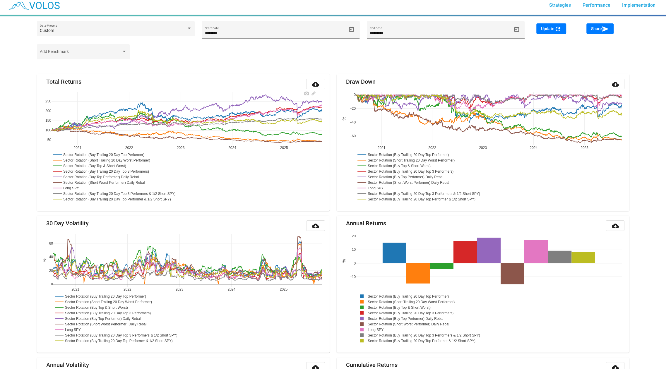
scroll to position [0, 0]
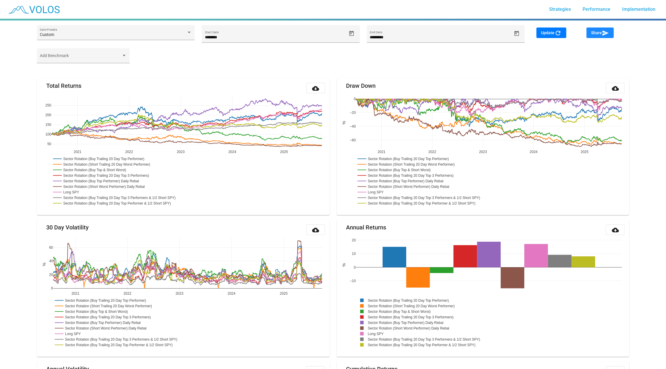
click at [609, 30] on mat-icon "send" at bounding box center [605, 33] width 7 height 7
click at [174, 66] on div "Add Benchmark" at bounding box center [332, 58] width 599 height 20
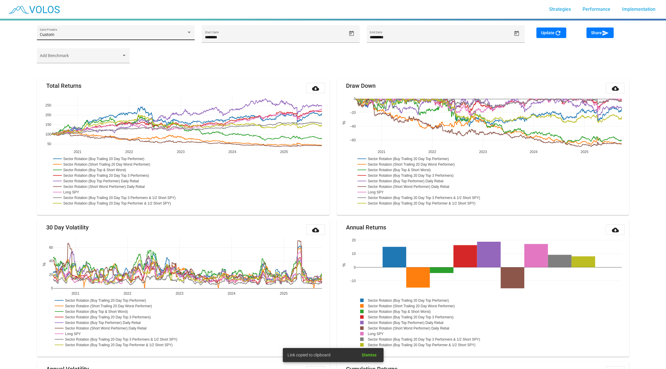
click at [124, 35] on div "Custom" at bounding box center [113, 34] width 146 height 5
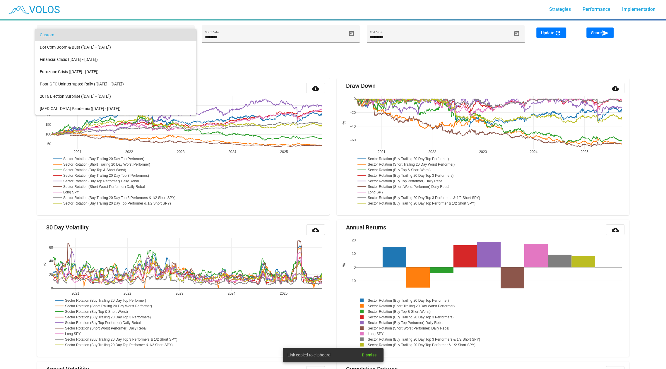
click at [347, 78] on div at bounding box center [333, 184] width 666 height 369
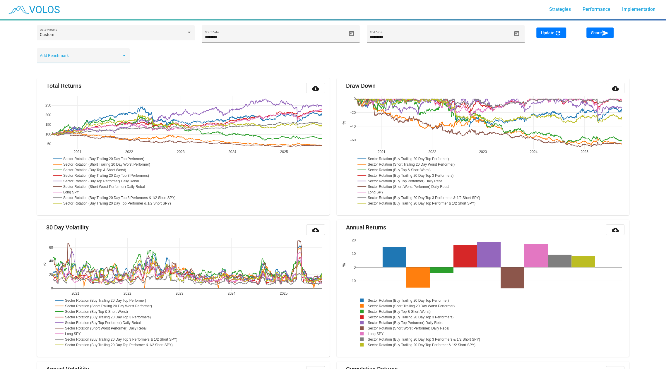
click at [104, 59] on span at bounding box center [80, 58] width 81 height 5
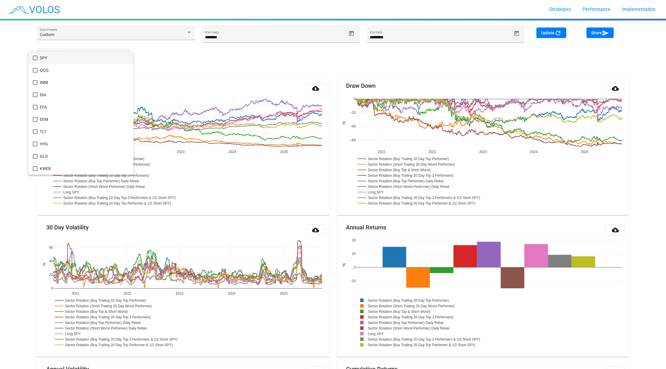
click at [195, 57] on div at bounding box center [333, 184] width 666 height 369
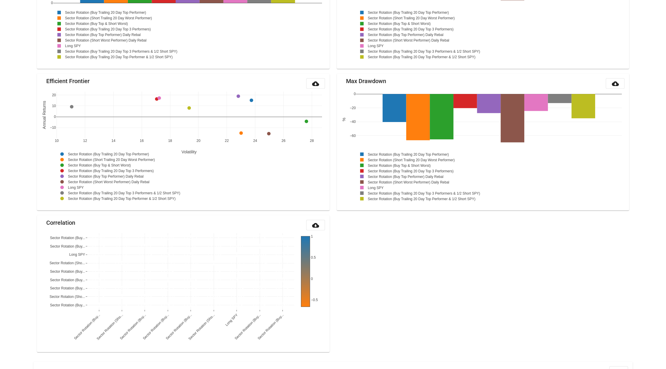
scroll to position [588, 0]
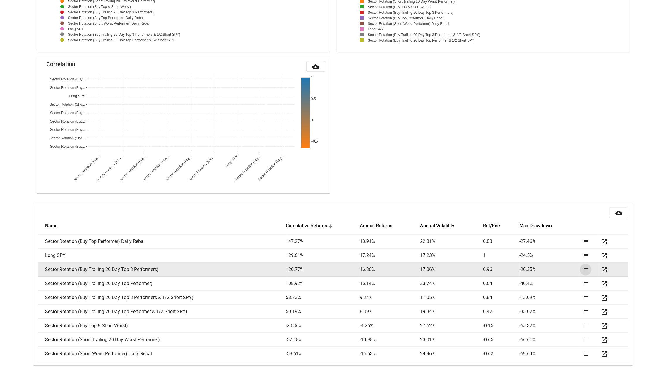
click at [585, 268] on mat-icon "list" at bounding box center [585, 269] width 7 height 7
click at [606, 268] on mat-icon "open_in_new" at bounding box center [603, 269] width 7 height 7
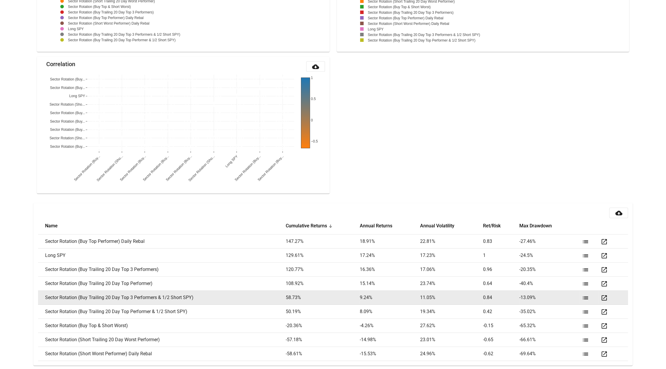
click at [603, 298] on mat-icon "open_in_new" at bounding box center [603, 297] width 7 height 7
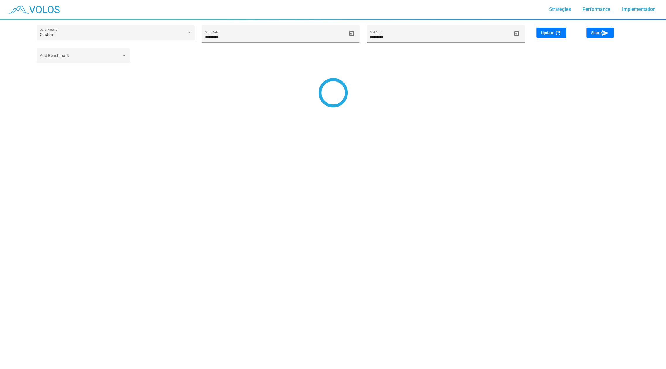
type input "*********"
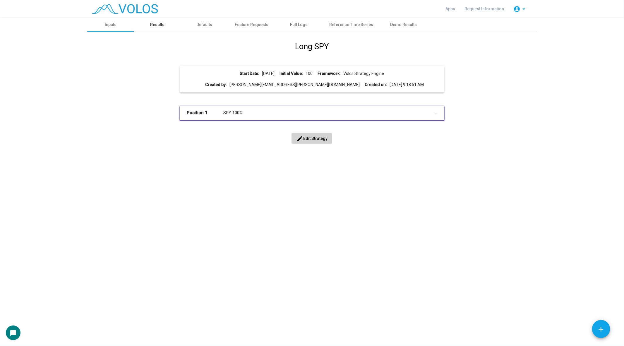
click at [156, 28] on div "Results" at bounding box center [157, 25] width 47 height 14
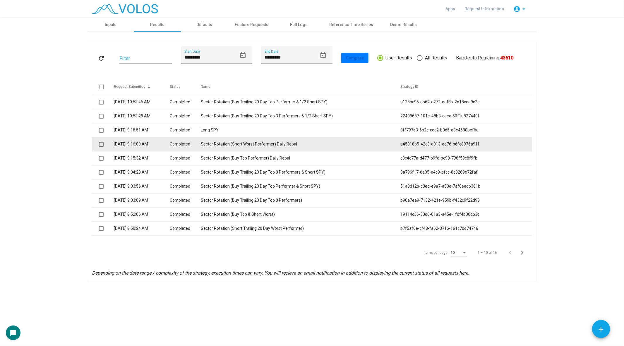
click at [252, 147] on td "Sector Rotation (Short Worst Performer) Daily Rebal" at bounding box center [301, 144] width 200 height 14
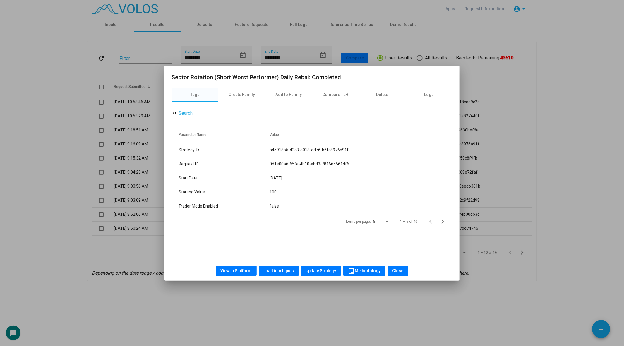
click at [277, 270] on span "Load into Inputs" at bounding box center [279, 270] width 30 height 5
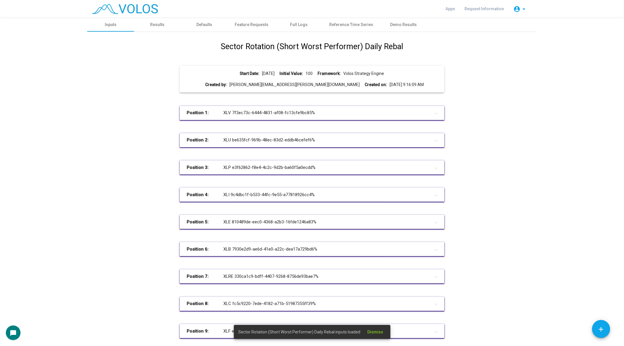
scroll to position [107, 0]
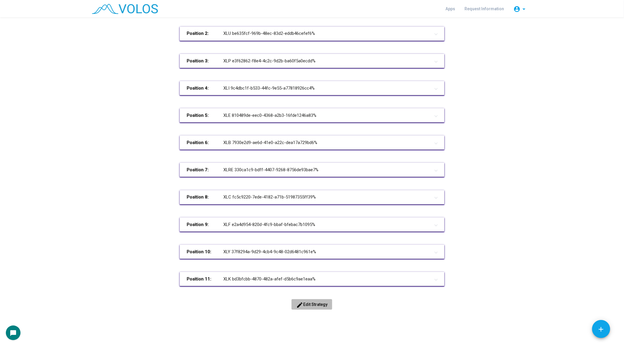
click at [309, 301] on button "edit Edit Strategy" at bounding box center [311, 304] width 41 height 11
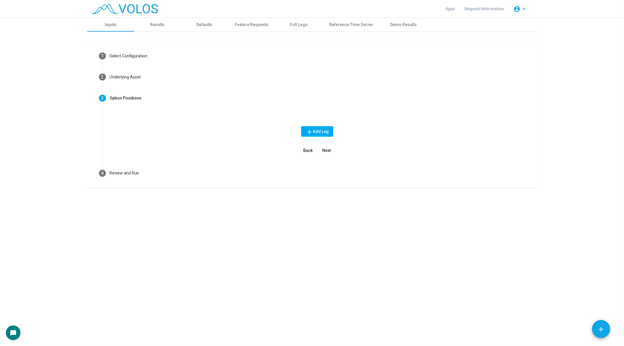
scroll to position [0, 0]
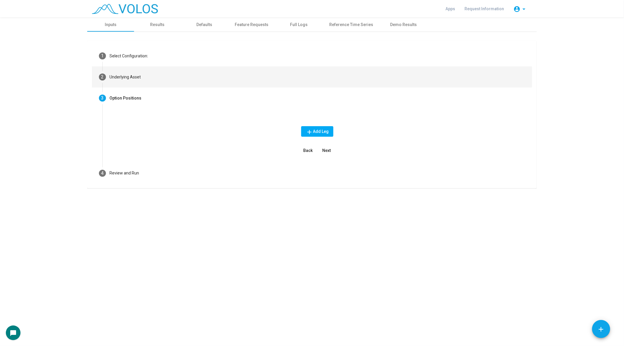
click at [157, 70] on mat-step-header "2 Underlying Asset" at bounding box center [312, 76] width 440 height 21
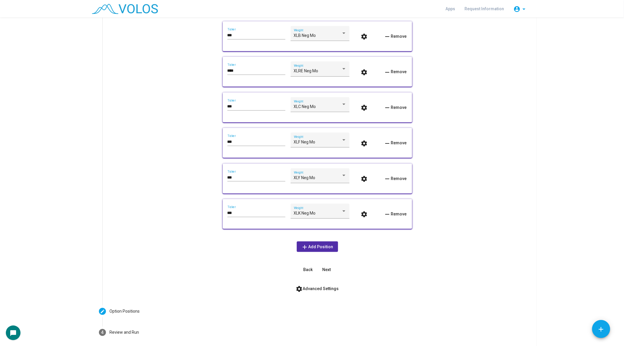
scroll to position [289, 0]
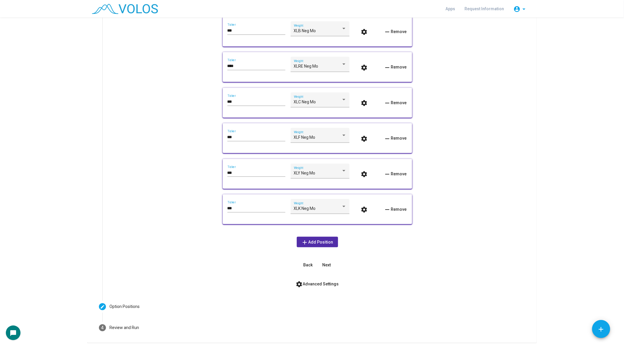
click at [314, 284] on span "settings Advanced Settings" at bounding box center [317, 284] width 43 height 5
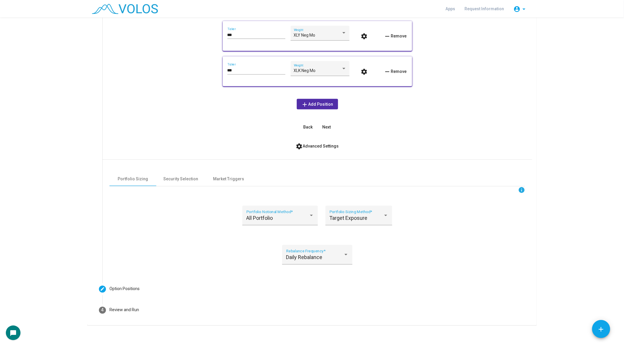
scroll to position [429, 0]
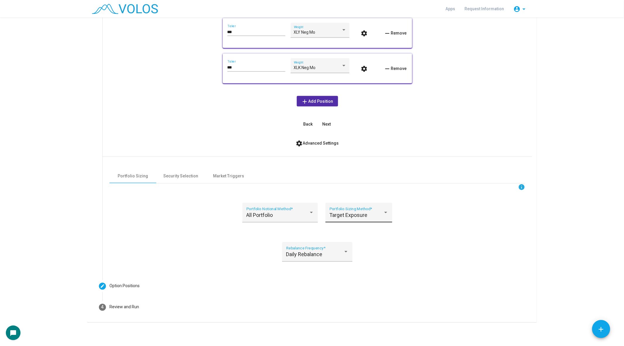
click at [370, 212] on div "Target Exposure Portfolio Sizing Method *" at bounding box center [359, 215] width 59 height 16
click at [248, 247] on div at bounding box center [312, 173] width 624 height 346
click at [317, 250] on div "Daily Rebalance Rebalance Frequency *" at bounding box center [317, 254] width 62 height 16
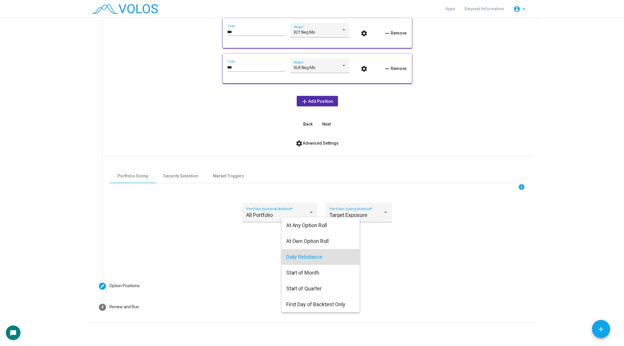
click at [412, 258] on div at bounding box center [312, 173] width 624 height 346
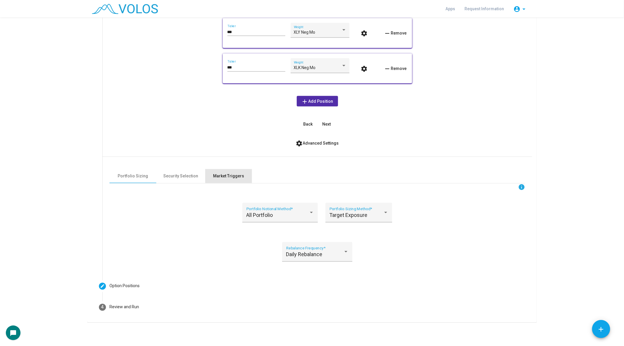
click at [222, 176] on div "Market Triggers" at bounding box center [228, 176] width 31 height 6
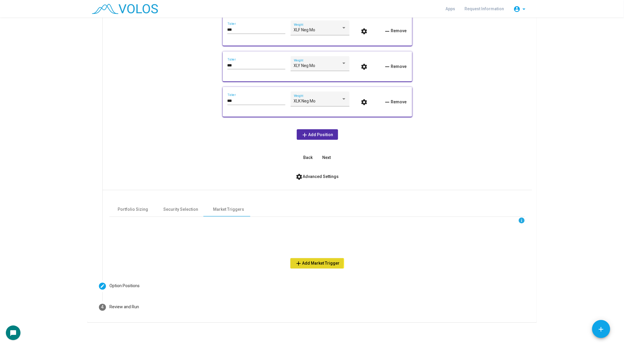
click at [306, 262] on span "add Add Market Trigger" at bounding box center [317, 263] width 44 height 5
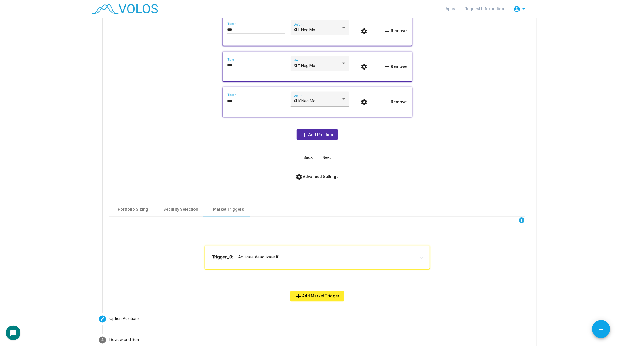
click at [266, 248] on mat-expansion-panel-header "Trigger_0: Activate deactivate if" at bounding box center [317, 257] width 225 height 23
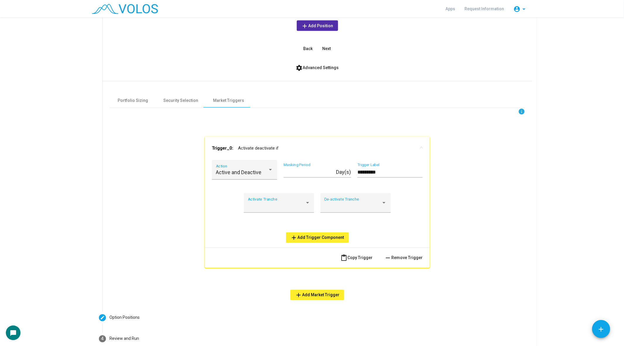
scroll to position [536, 0]
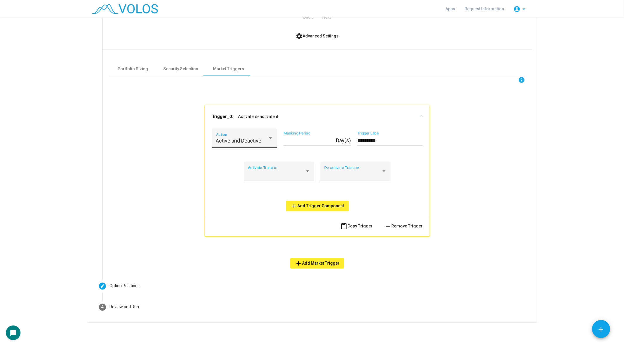
click at [241, 143] on span "Active and Deactive" at bounding box center [239, 141] width 46 height 6
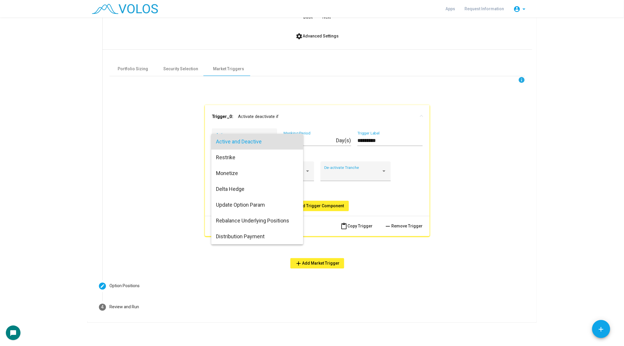
click at [239, 93] on div at bounding box center [312, 173] width 624 height 346
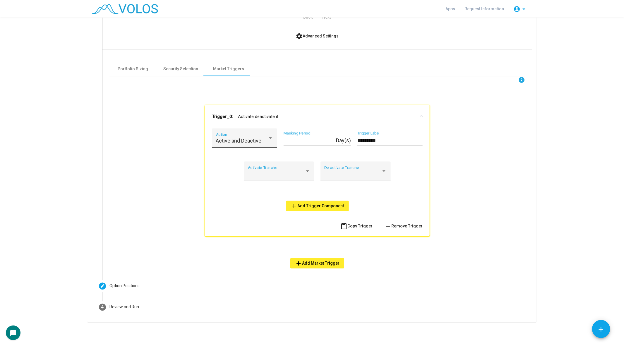
click at [247, 137] on div "Active and Deactive Action" at bounding box center [244, 141] width 57 height 16
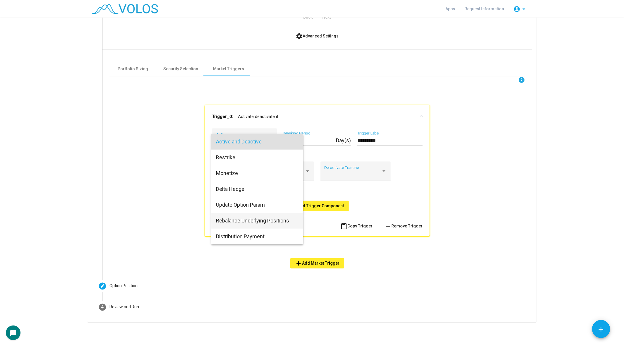
click at [267, 224] on span "Rebalance Underlying Positions" at bounding box center [257, 221] width 83 height 16
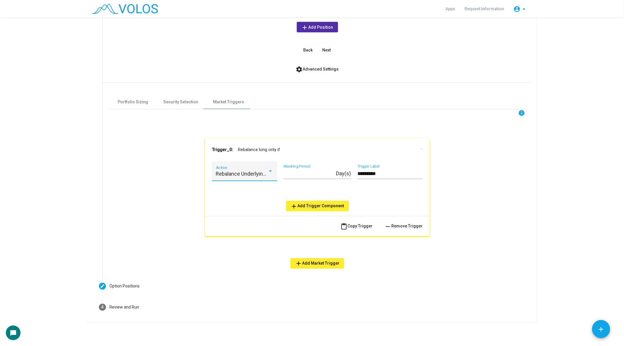
click at [312, 206] on span "add Add Trigger Component" at bounding box center [318, 206] width 54 height 5
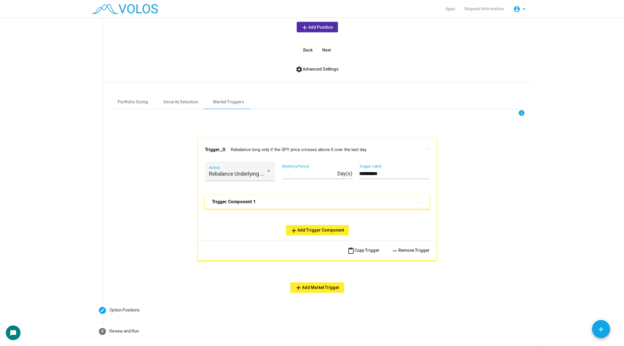
click at [301, 200] on mat-panel-title "Trigger Component 1" at bounding box center [314, 202] width 204 height 6
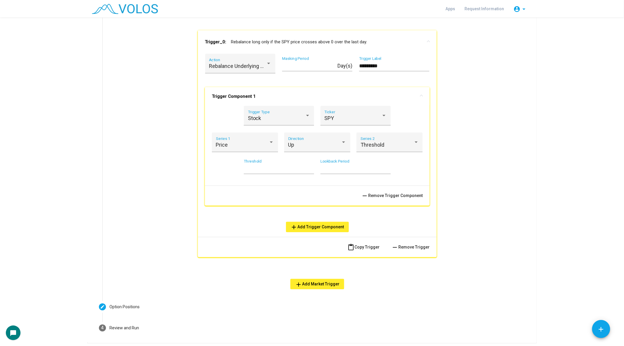
scroll to position [610, 0]
click at [350, 120] on div "SPY" at bounding box center [352, 119] width 57 height 6
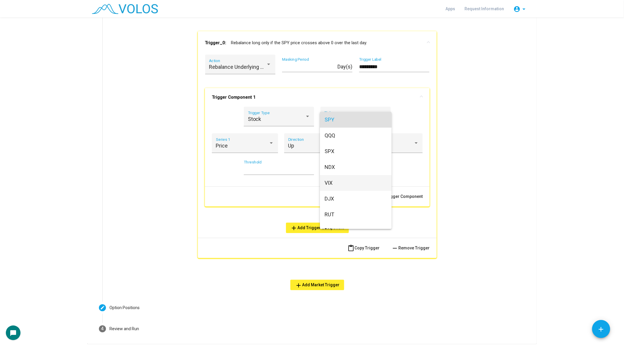
click at [352, 180] on span "VIX" at bounding box center [356, 183] width 62 height 16
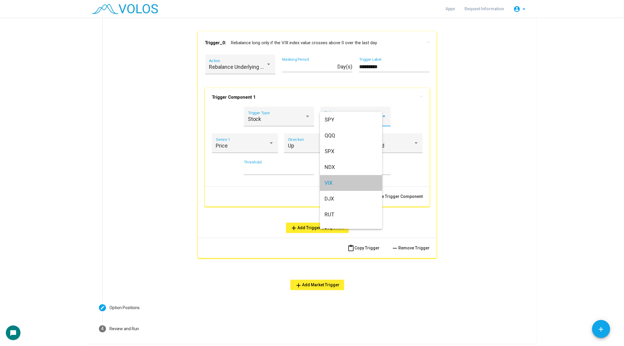
scroll to position [4, 0]
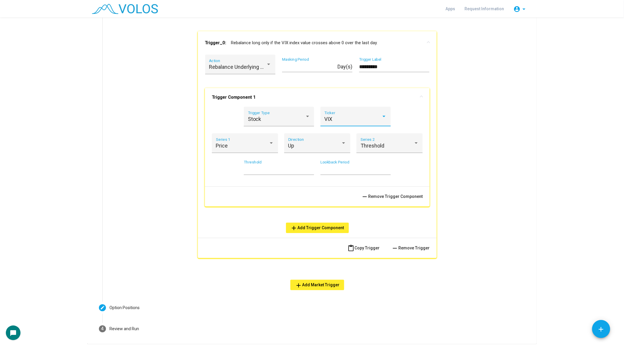
click at [259, 171] on input "*" at bounding box center [279, 170] width 70 height 6
type input "**"
click at [296, 121] on div "Stock" at bounding box center [276, 119] width 57 height 6
click at [290, 155] on span "Custom" at bounding box center [279, 151] width 62 height 16
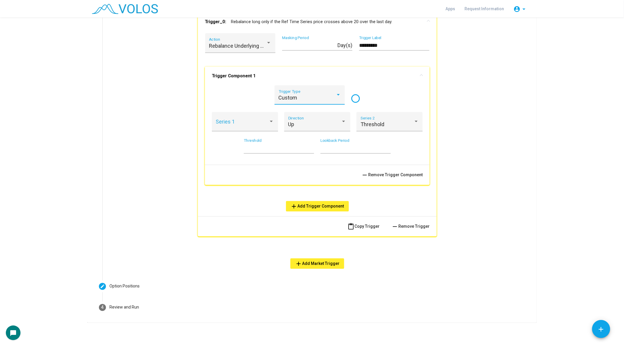
click at [279, 105] on div "Custom Trigger Type" at bounding box center [310, 97] width 62 height 16
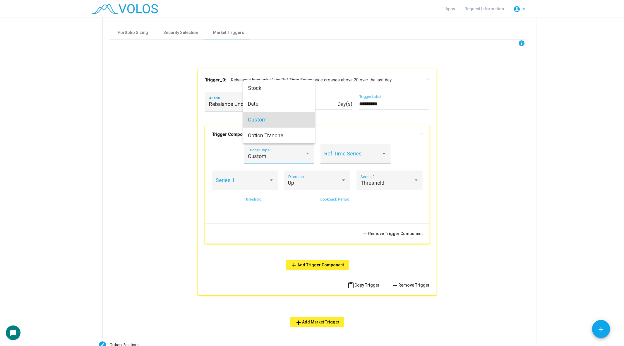
scroll to position [610, 0]
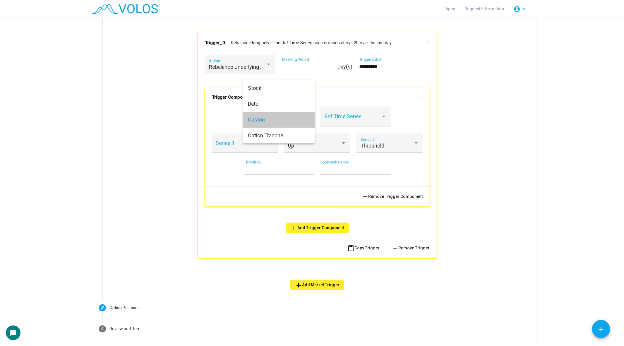
click at [262, 119] on span "Custom" at bounding box center [279, 120] width 62 height 16
click at [355, 114] on div "Ref Time Series" at bounding box center [355, 119] width 62 height 16
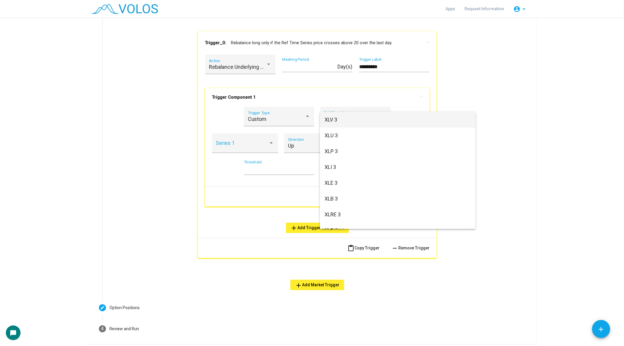
scroll to position [5598, 0]
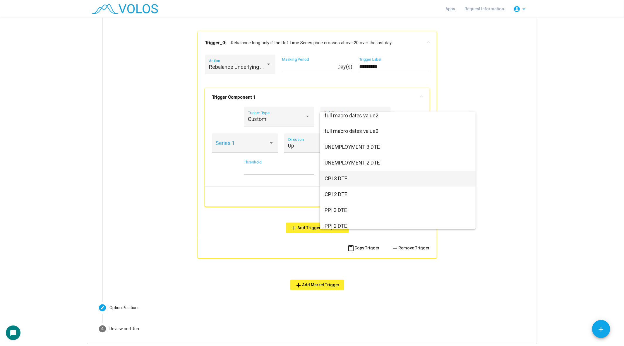
click at [337, 176] on span "CPI 3 DTE" at bounding box center [398, 179] width 146 height 16
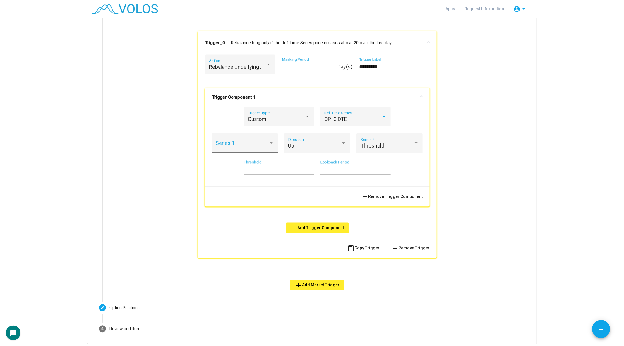
click at [244, 148] on span at bounding box center [242, 146] width 53 height 6
click at [244, 147] on span "Value" at bounding box center [245, 146] width 58 height 16
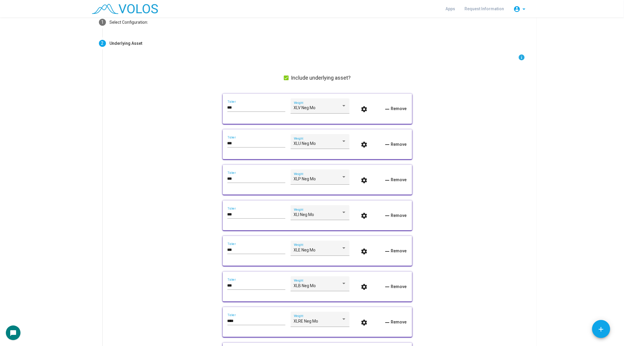
scroll to position [0, 0]
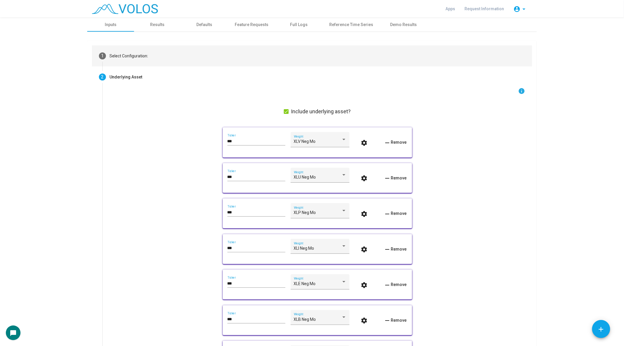
click at [154, 58] on mat-step-header "1 Select Configuration:" at bounding box center [312, 55] width 440 height 21
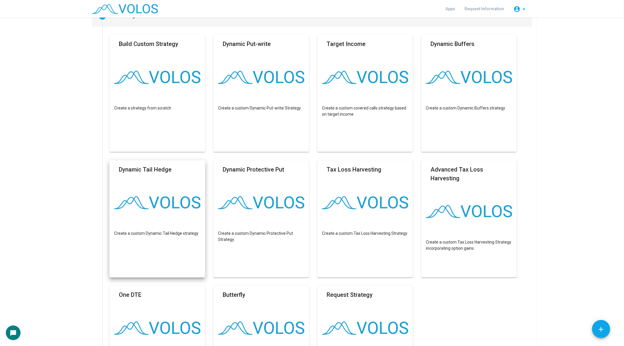
scroll to position [45, 0]
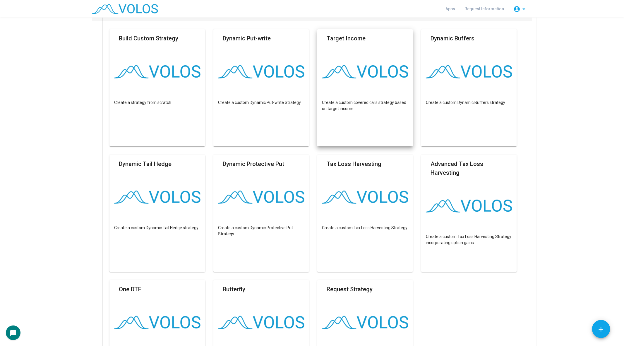
click at [352, 56] on mat-card "Target Income Create a custom covered calls strategy based on target income" at bounding box center [365, 87] width 96 height 117
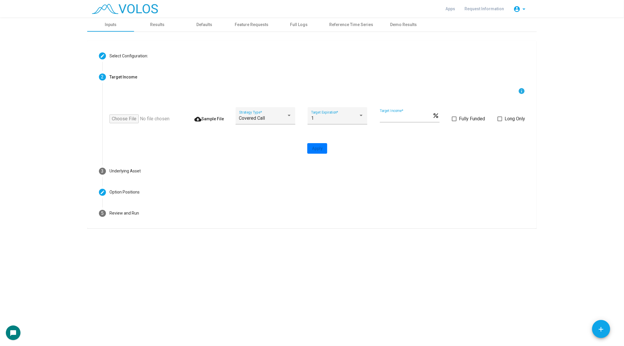
click at [118, 121] on input "file" at bounding box center [143, 118] width 68 height 9
type input "**********"
click at [319, 149] on span "Apply" at bounding box center [317, 148] width 11 height 5
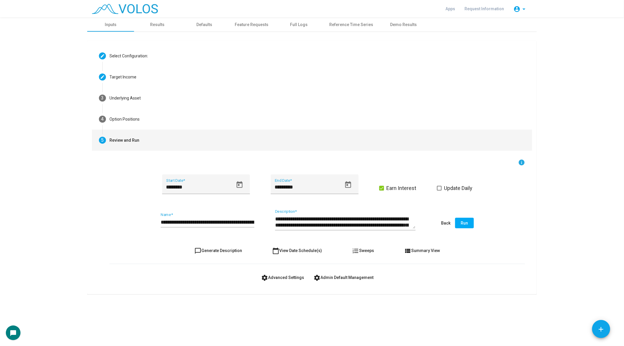
type input "**********"
type textarea "**********"
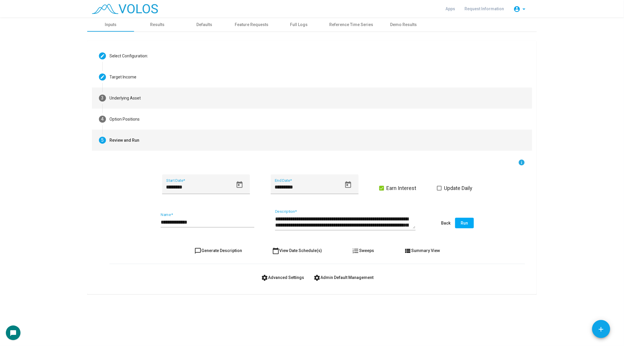
click at [231, 93] on mat-step-header "3 Underlying Asset" at bounding box center [312, 97] width 440 height 21
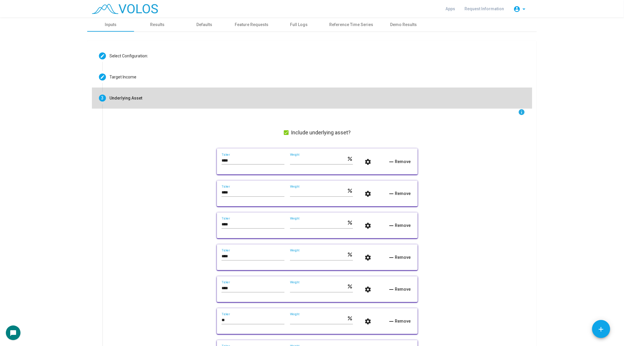
click at [164, 99] on mat-step-header "3 Underlying Asset" at bounding box center [312, 97] width 440 height 21
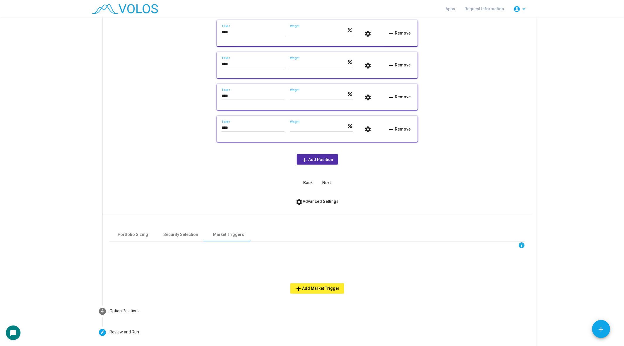
scroll to position [409, 0]
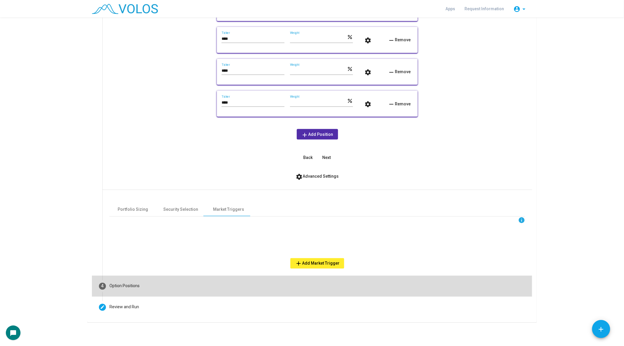
click at [152, 285] on mat-step-header "4 Option Positions" at bounding box center [312, 286] width 440 height 21
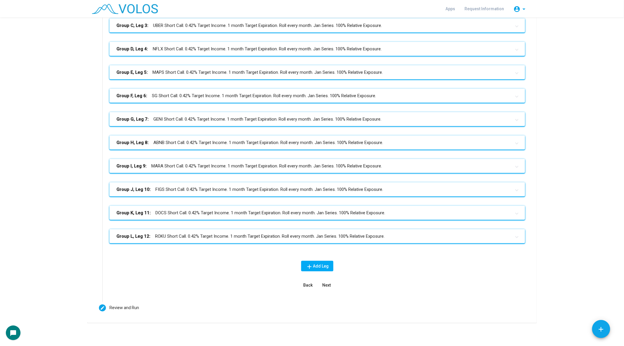
scroll to position [0, 0]
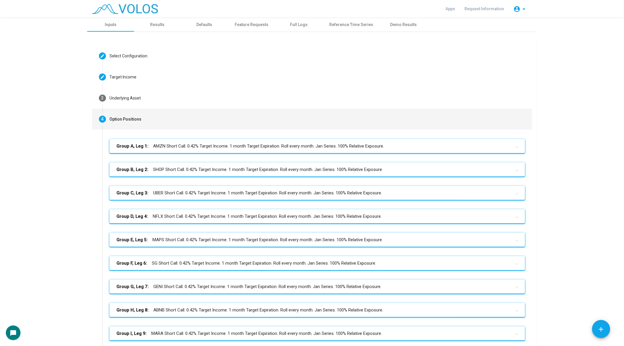
click at [212, 145] on mat-panel-title "Group A, Leg 1: AMZN Short Call. 0.42% Target Income. 1 month Target Expiration…" at bounding box center [313, 146] width 394 height 7
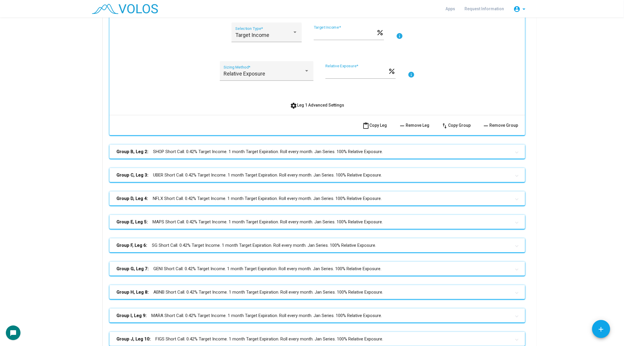
scroll to position [198, 0]
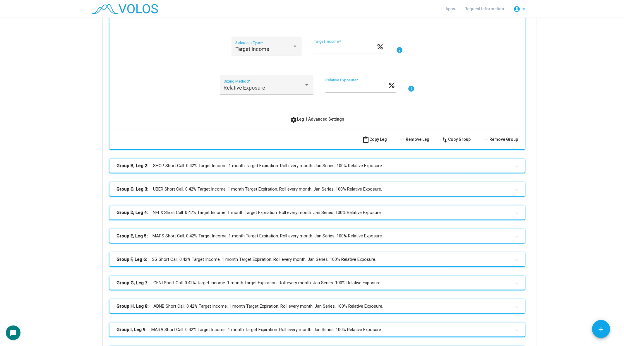
click at [330, 119] on span "settings Leg 1 Advanced Settings" at bounding box center [317, 119] width 54 height 5
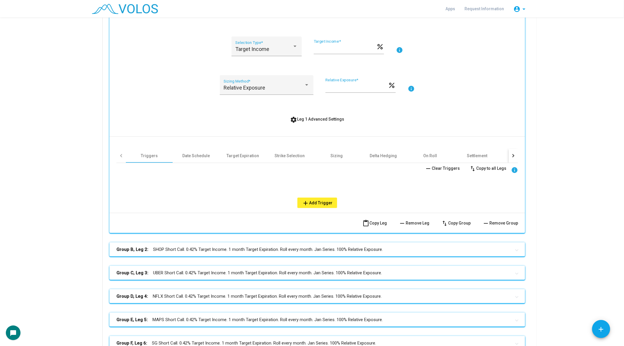
scroll to position [217, 0]
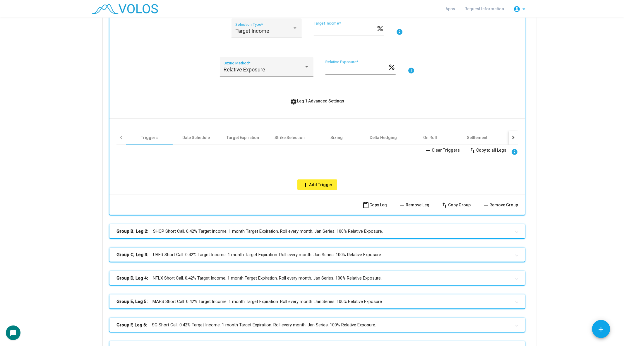
click at [514, 138] on div at bounding box center [513, 138] width 9 height 14
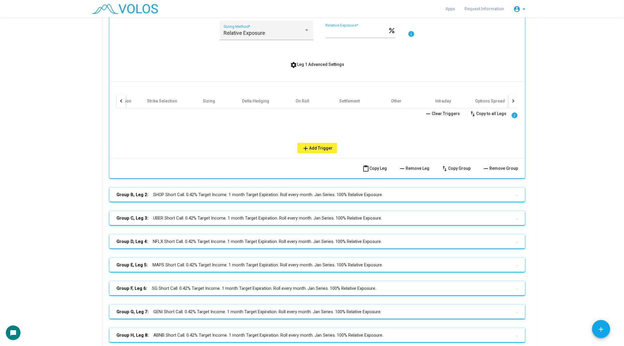
scroll to position [258, 0]
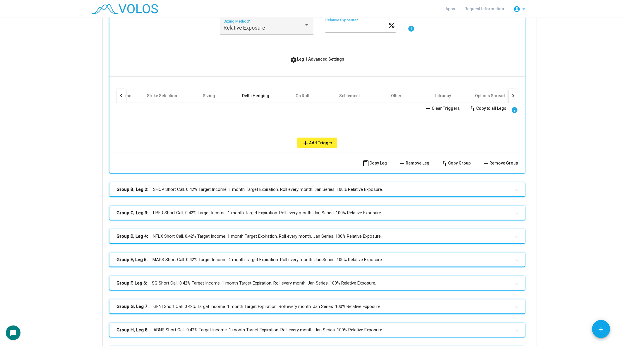
click at [251, 95] on div "Delta Hedging" at bounding box center [255, 96] width 27 height 6
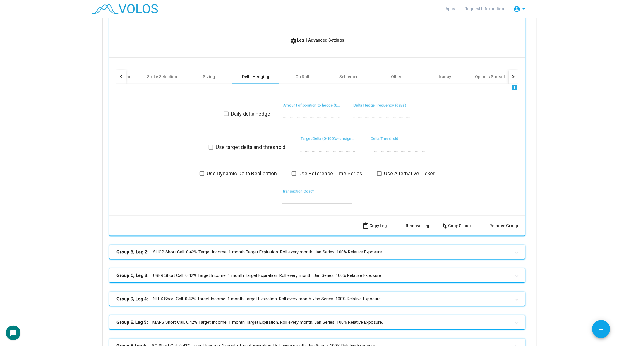
scroll to position [283, 0]
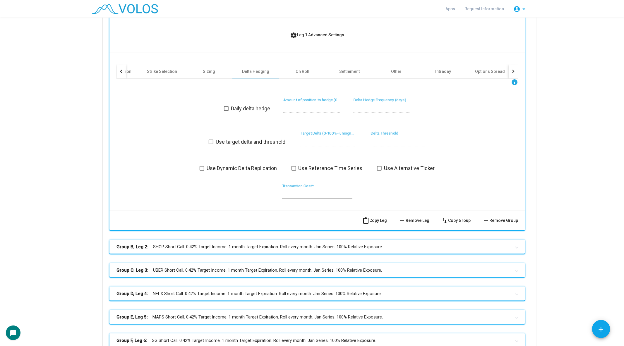
click at [203, 167] on span at bounding box center [202, 168] width 5 height 5
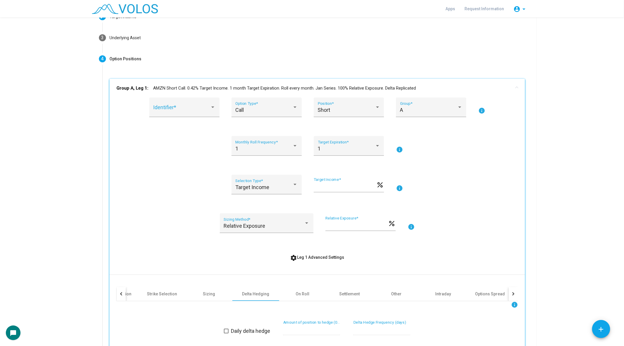
scroll to position [0, 0]
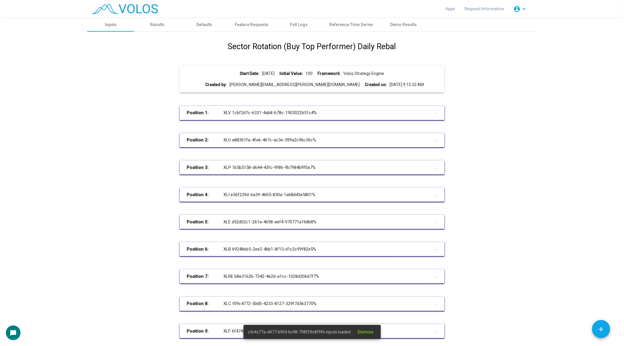
scroll to position [107, 0]
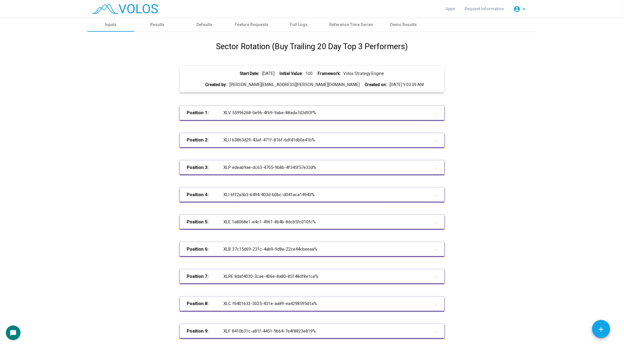
scroll to position [107, 0]
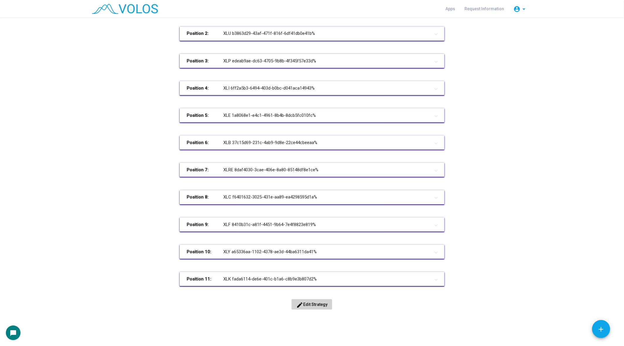
click at [302, 306] on mat-icon "edit" at bounding box center [299, 304] width 7 height 7
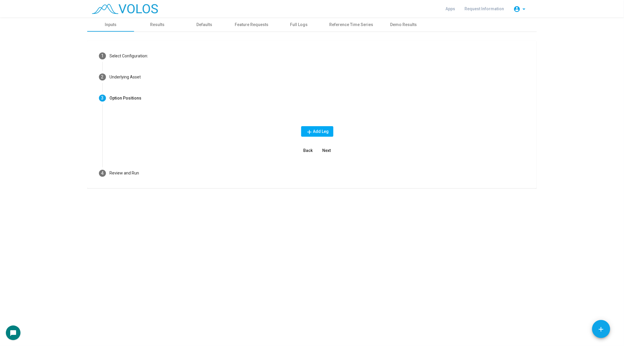
scroll to position [0, 0]
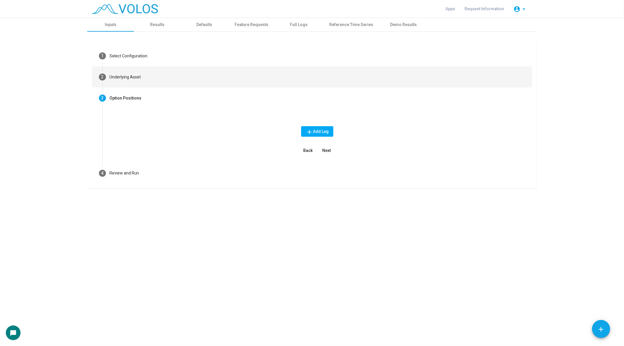
click at [183, 80] on mat-step-header "2 Underlying Asset" at bounding box center [312, 76] width 440 height 21
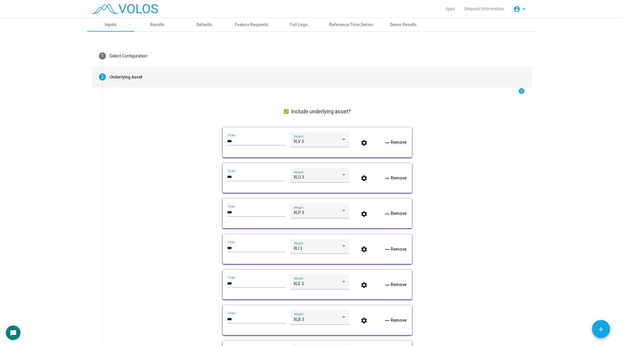
click at [390, 141] on span "remove Remove" at bounding box center [395, 142] width 23 height 5
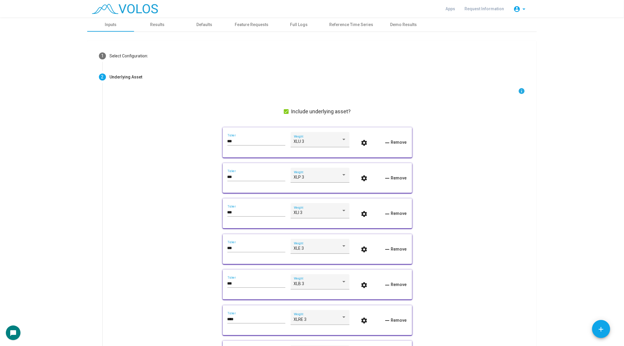
click at [390, 141] on span "remove Remove" at bounding box center [395, 142] width 23 height 5
drag, startPoint x: 273, startPoint y: 143, endPoint x: 214, endPoint y: 142, distance: 59.1
click at [214, 142] on div "info Include underlying asset? *** Ticker XLP 3 Weight settings remove Remove *…" at bounding box center [317, 287] width 416 height 400
paste input "**********"
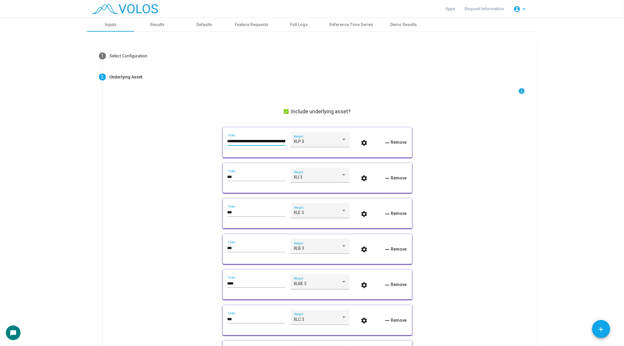
scroll to position [0, 93]
type input "**********"
click at [243, 147] on div "**********" at bounding box center [256, 142] width 58 height 17
click at [164, 24] on div "Results" at bounding box center [157, 25] width 14 height 6
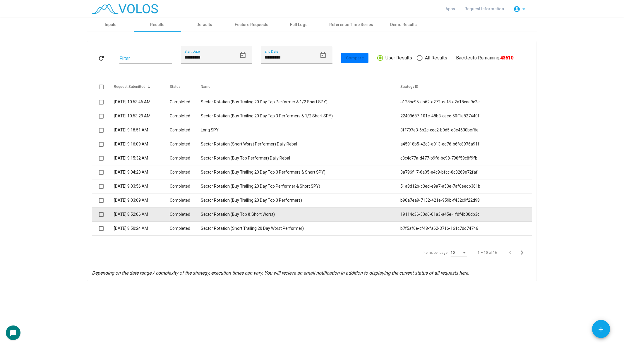
click at [270, 215] on td "Sector Rotation (Buy Top & Short Worst)" at bounding box center [301, 214] width 200 height 14
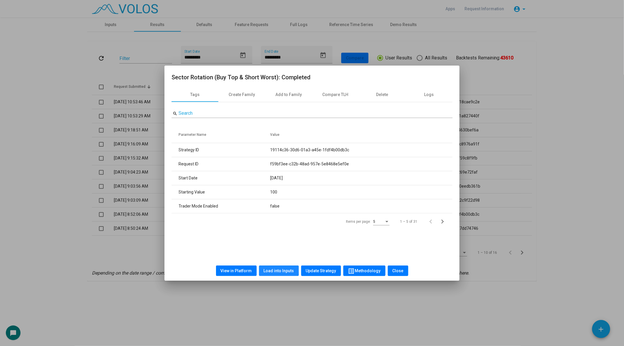
click at [277, 269] on span "Load into Inputs" at bounding box center [279, 270] width 30 height 5
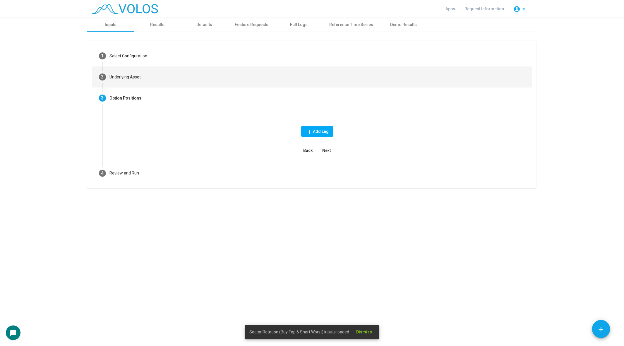
click at [183, 69] on mat-step-header "2 Underlying Asset" at bounding box center [312, 76] width 440 height 21
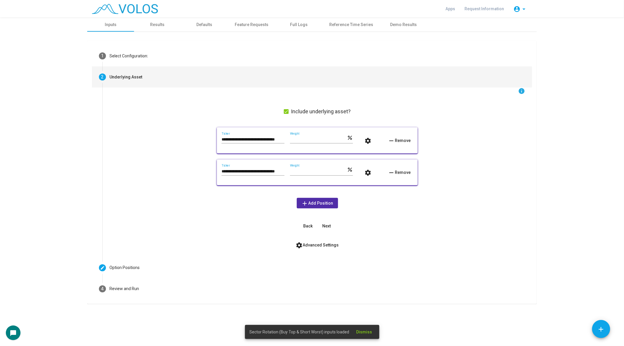
click at [234, 140] on input "**********" at bounding box center [253, 139] width 63 height 5
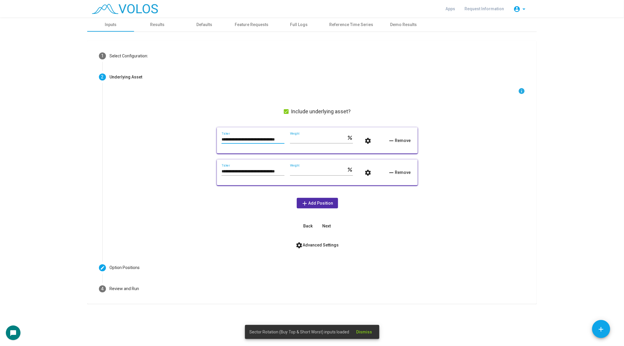
click at [234, 140] on input "**********" at bounding box center [253, 139] width 63 height 5
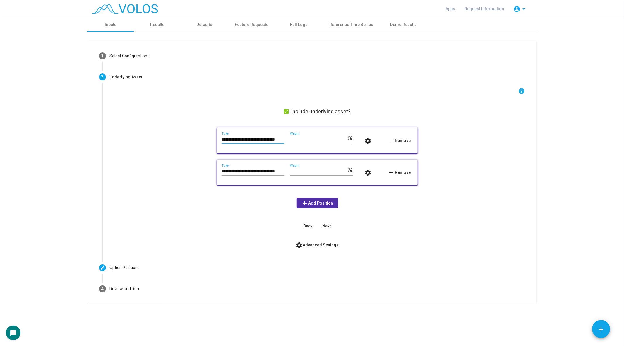
click at [238, 171] on input "**********" at bounding box center [253, 171] width 63 height 5
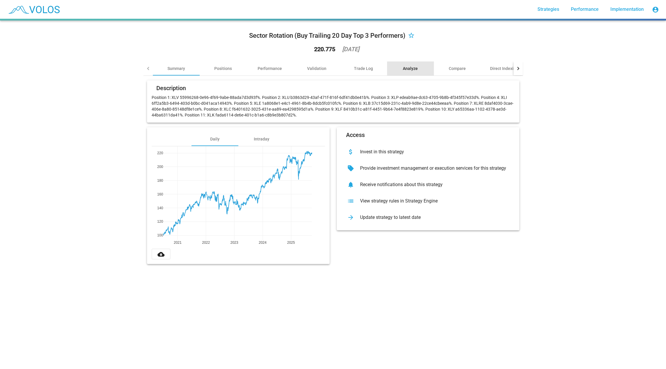
click at [412, 67] on div "Analyze" at bounding box center [410, 69] width 15 height 6
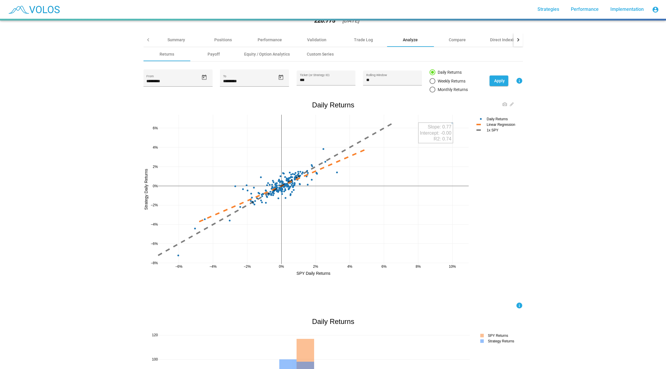
scroll to position [27, 0]
click at [313, 83] on input "***" at bounding box center [326, 81] width 53 height 5
paste input "**********"
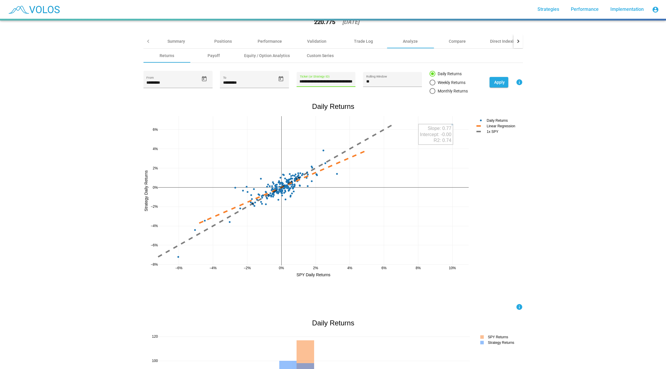
type input "**********"
click at [500, 84] on button "Apply" at bounding box center [498, 82] width 19 height 11
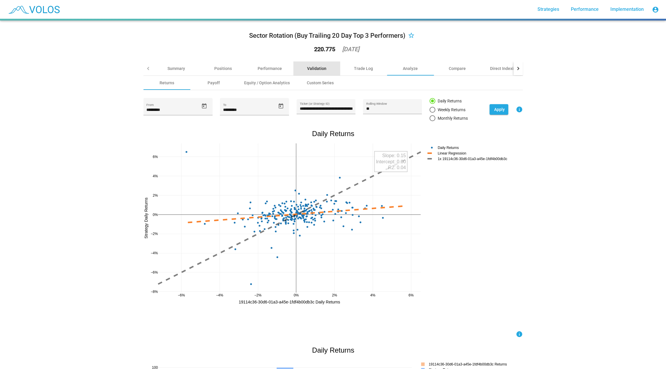
click at [324, 66] on div "Validation" at bounding box center [316, 69] width 19 height 6
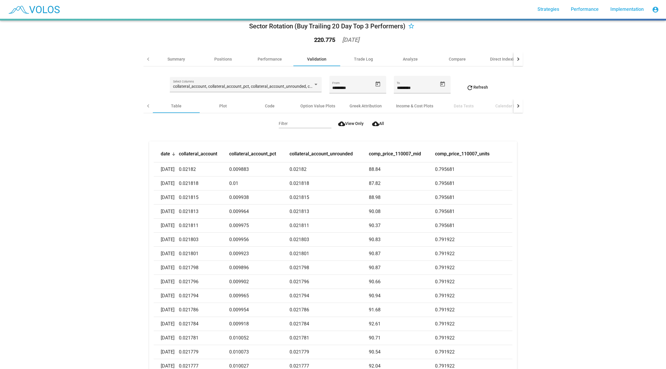
scroll to position [18, 0]
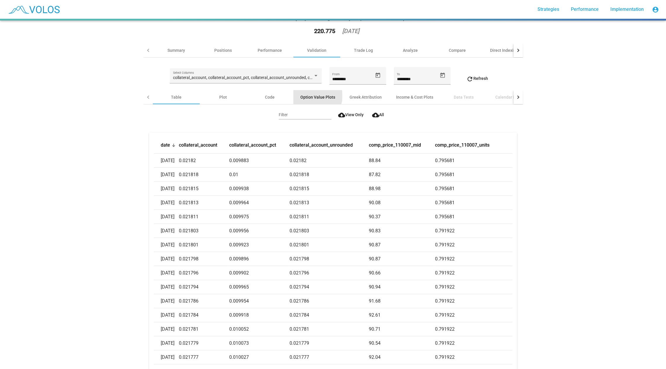
click at [316, 96] on div "Option Value Plots" at bounding box center [317, 97] width 35 height 6
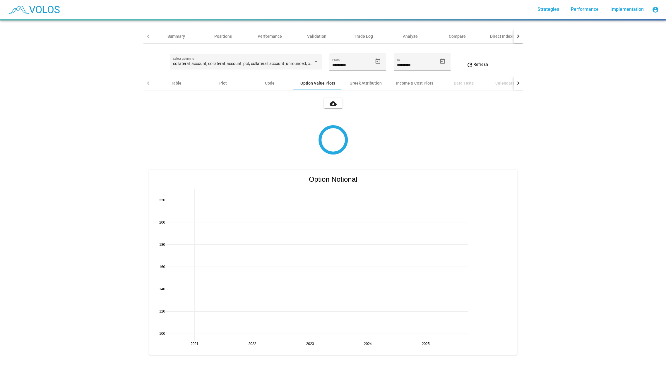
scroll to position [0, 0]
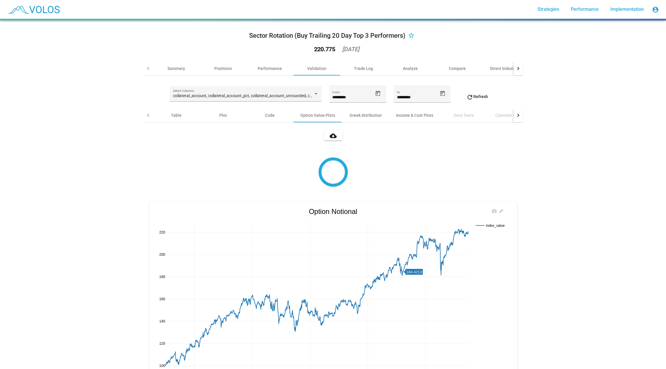
drag, startPoint x: 413, startPoint y: 166, endPoint x: 395, endPoint y: 272, distance: 107.0
click at [395, 273] on div "cloud_download 2021 2022 2023 2024 2025 100 120 140 160 180 200 220 index_value…" at bounding box center [332, 362] width 379 height 479
click at [517, 114] on div at bounding box center [517, 115] width 3 height 3
click at [410, 70] on div "Analyze" at bounding box center [410, 69] width 15 height 6
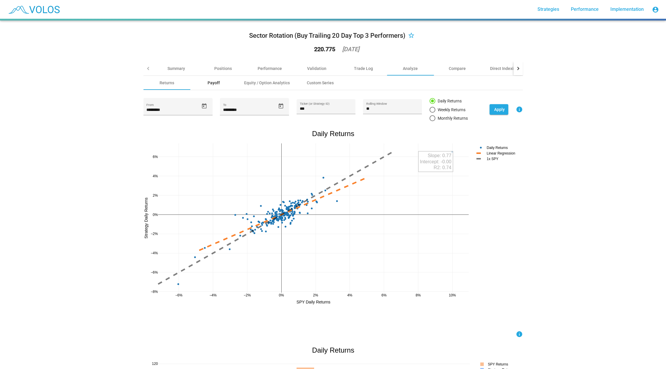
click at [213, 81] on div "Payoff" at bounding box center [213, 83] width 12 height 6
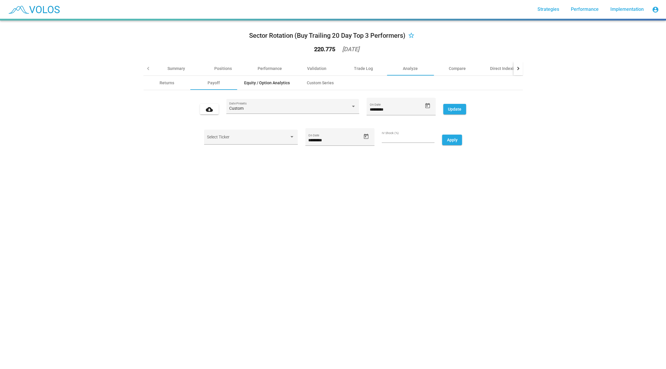
click at [267, 81] on div "Equity / Option Analytics" at bounding box center [267, 83] width 46 height 6
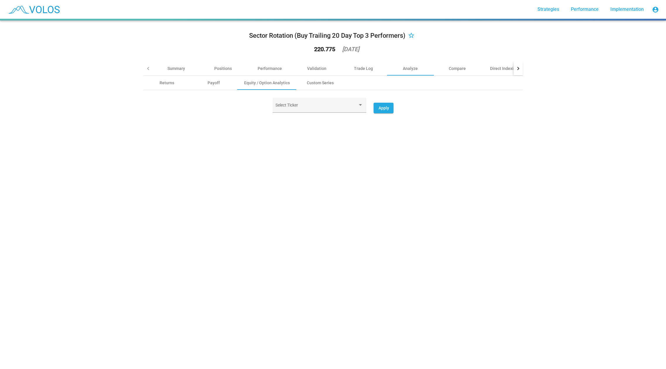
click at [345, 119] on div "Sector Rotation (Buy Trailing 20 Day Top 3 Performers) star_border 220.775 2025…" at bounding box center [333, 71] width 386 height 102
click at [344, 111] on div "Select Ticker" at bounding box center [318, 107] width 87 height 12
click at [411, 87] on div "Returns Payoff Equity / Option Analytics Custom Series" at bounding box center [332, 83] width 379 height 14
click at [172, 73] on div "Summary" at bounding box center [176, 68] width 47 height 14
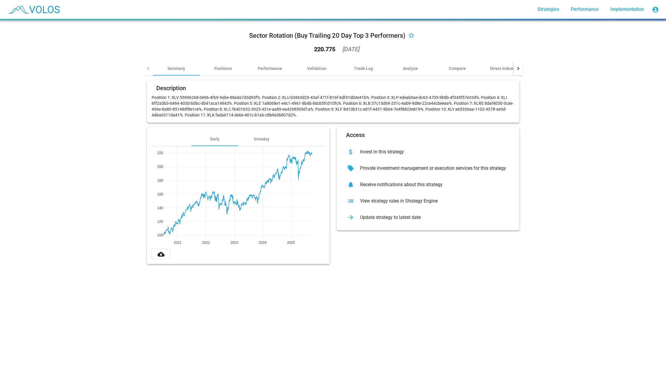
click at [223, 92] on mat-card-header "Description" at bounding box center [333, 89] width 363 height 9
